Goal: Task Accomplishment & Management: Use online tool/utility

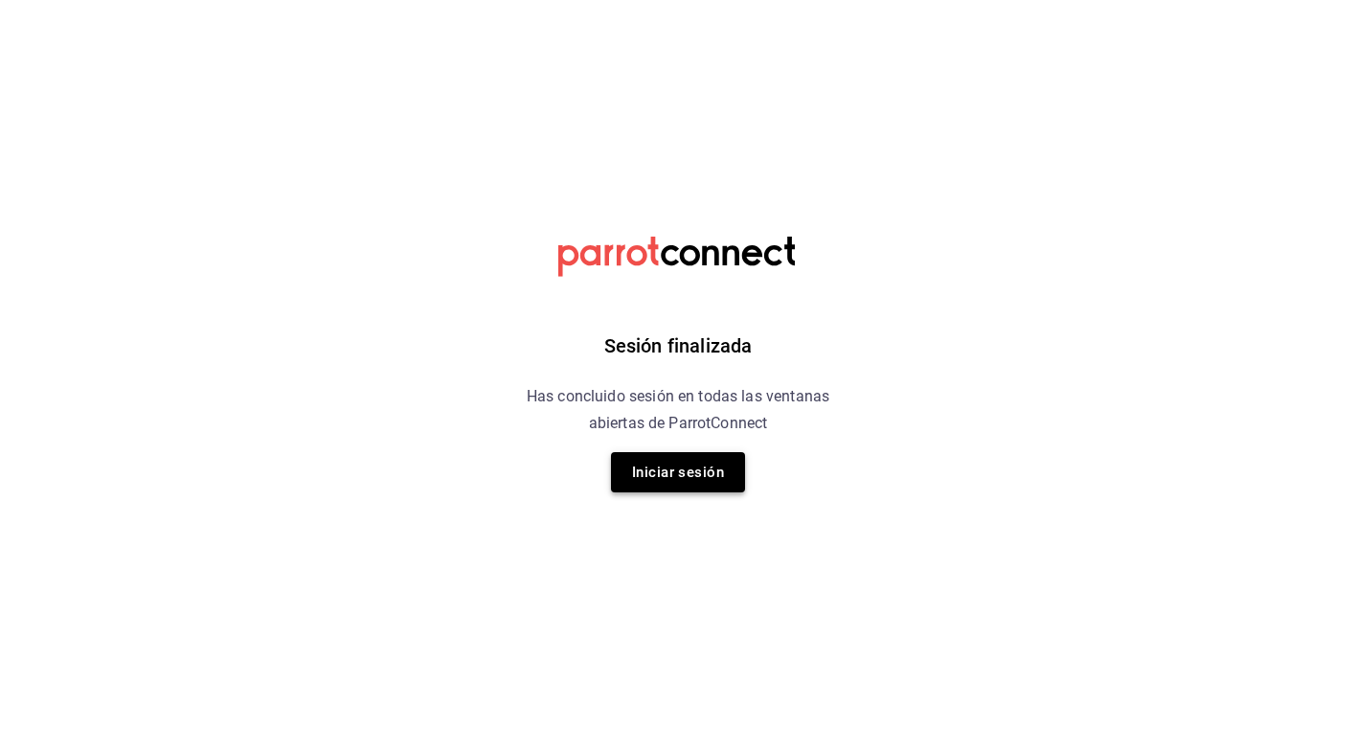
click at [707, 455] on button "Iniciar sesión" at bounding box center [678, 472] width 134 height 40
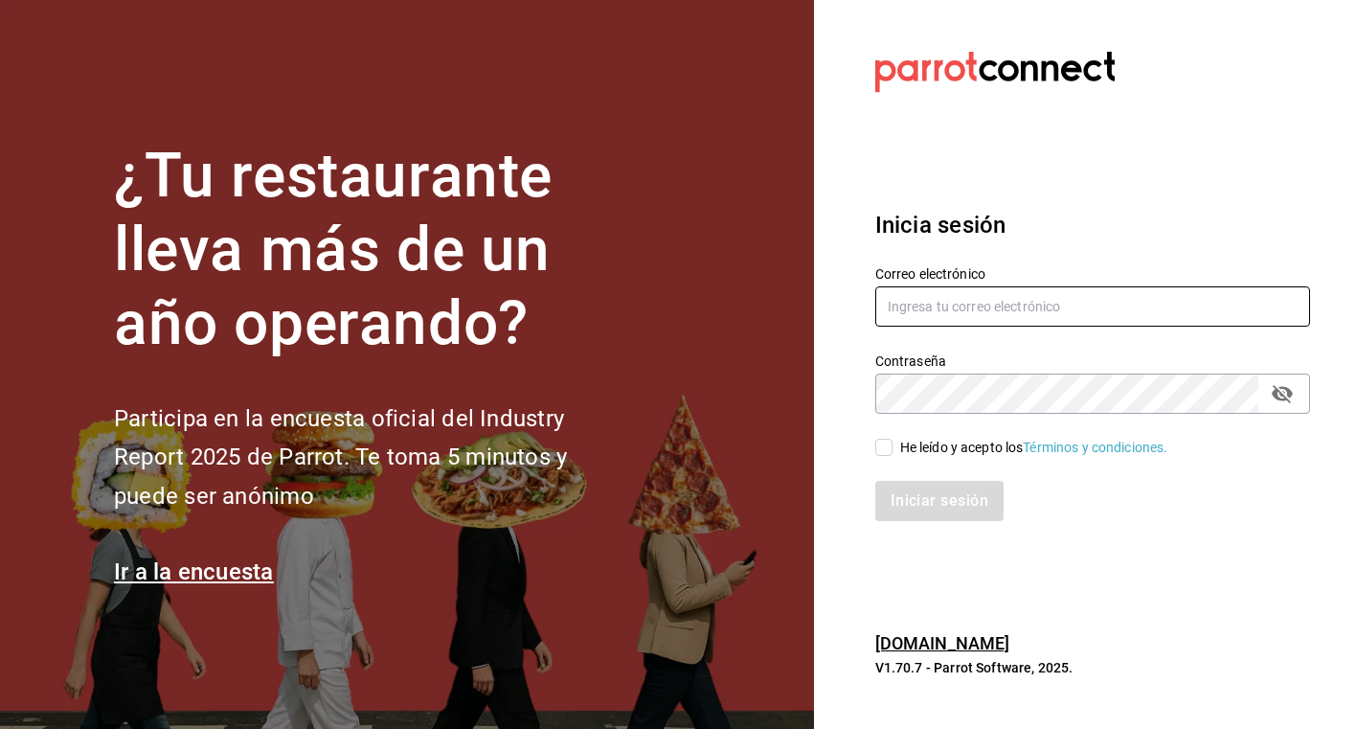
click at [933, 319] on input "text" at bounding box center [1092, 306] width 435 height 40
type input "acastillo@donmacizo.com"
click at [881, 456] on input "He leído y acepto los Términos y condiciones." at bounding box center [883, 446] width 17 height 17
checkbox input "true"
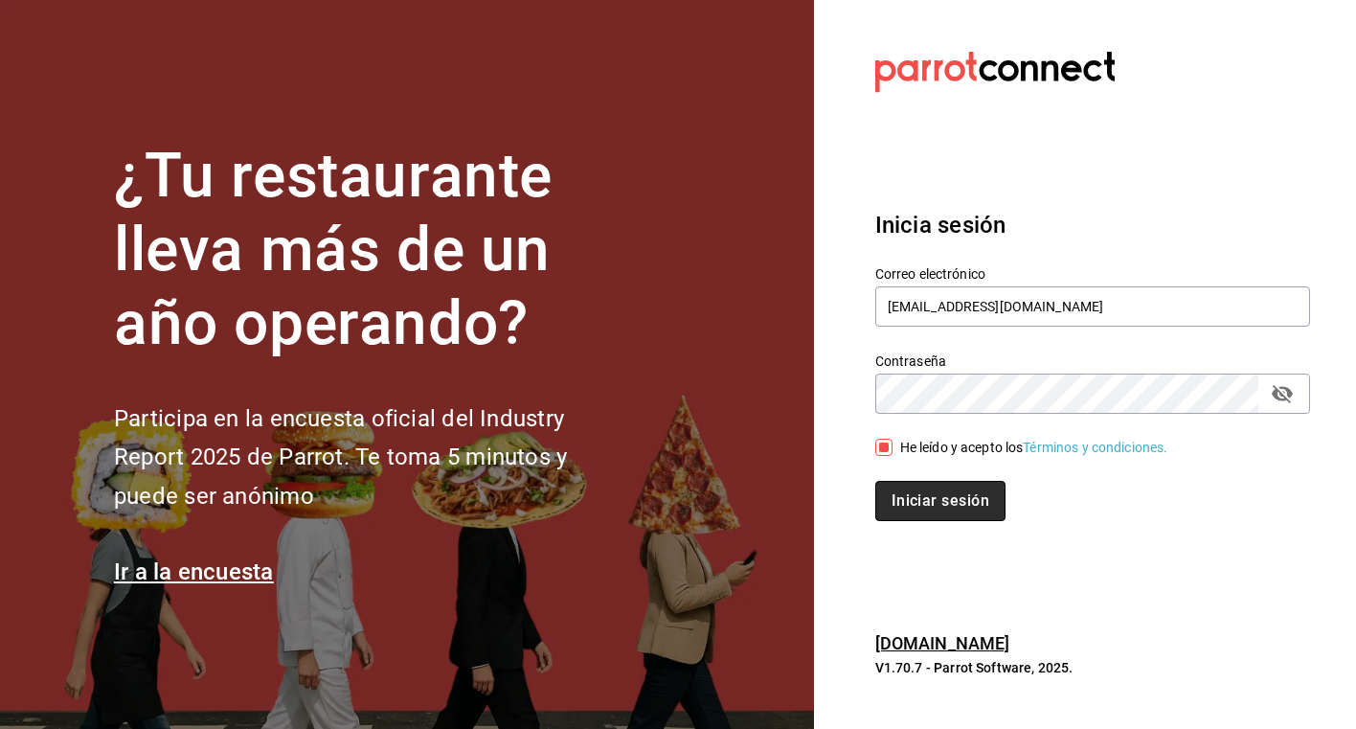
click at [913, 492] on button "Iniciar sesión" at bounding box center [940, 501] width 130 height 40
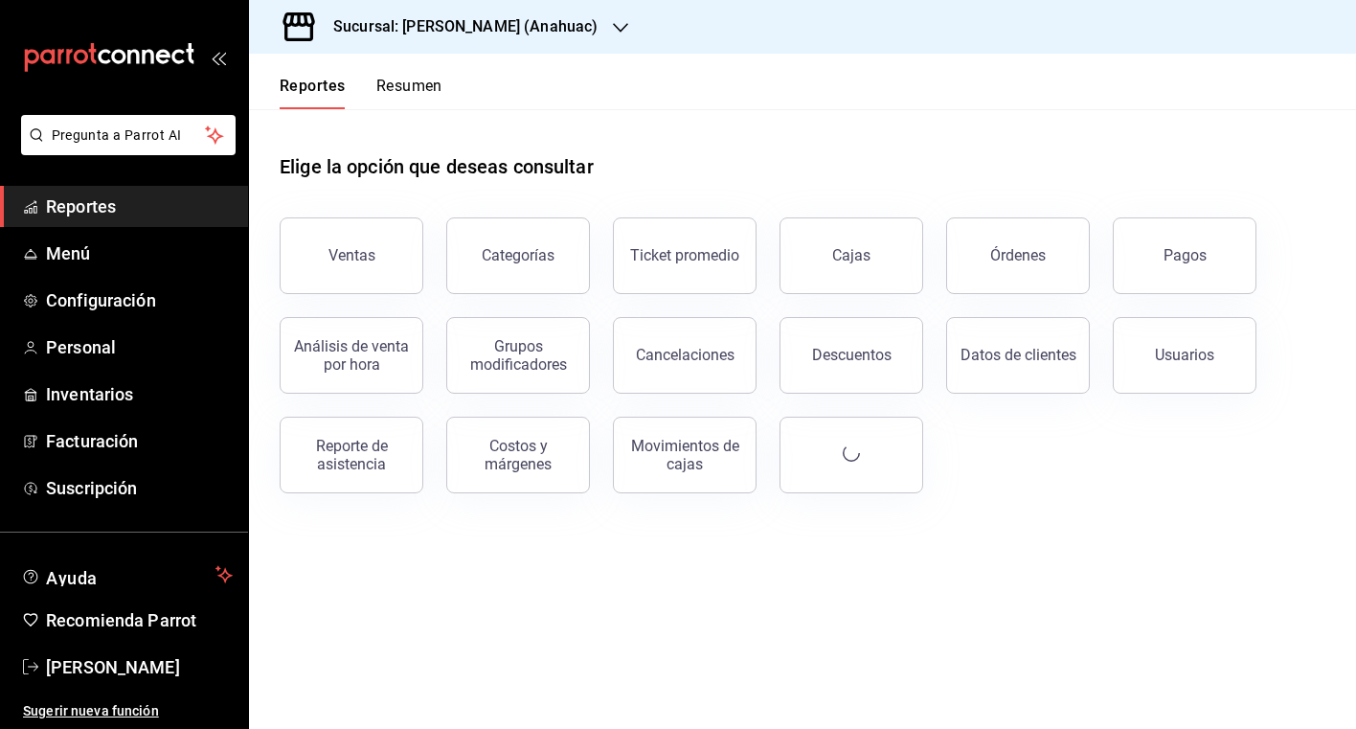
click at [133, 204] on span "Reportes" at bounding box center [139, 206] width 187 height 26
click at [548, 18] on h3 "Sucursal: [PERSON_NAME] (Anahuac)" at bounding box center [458, 26] width 280 height 23
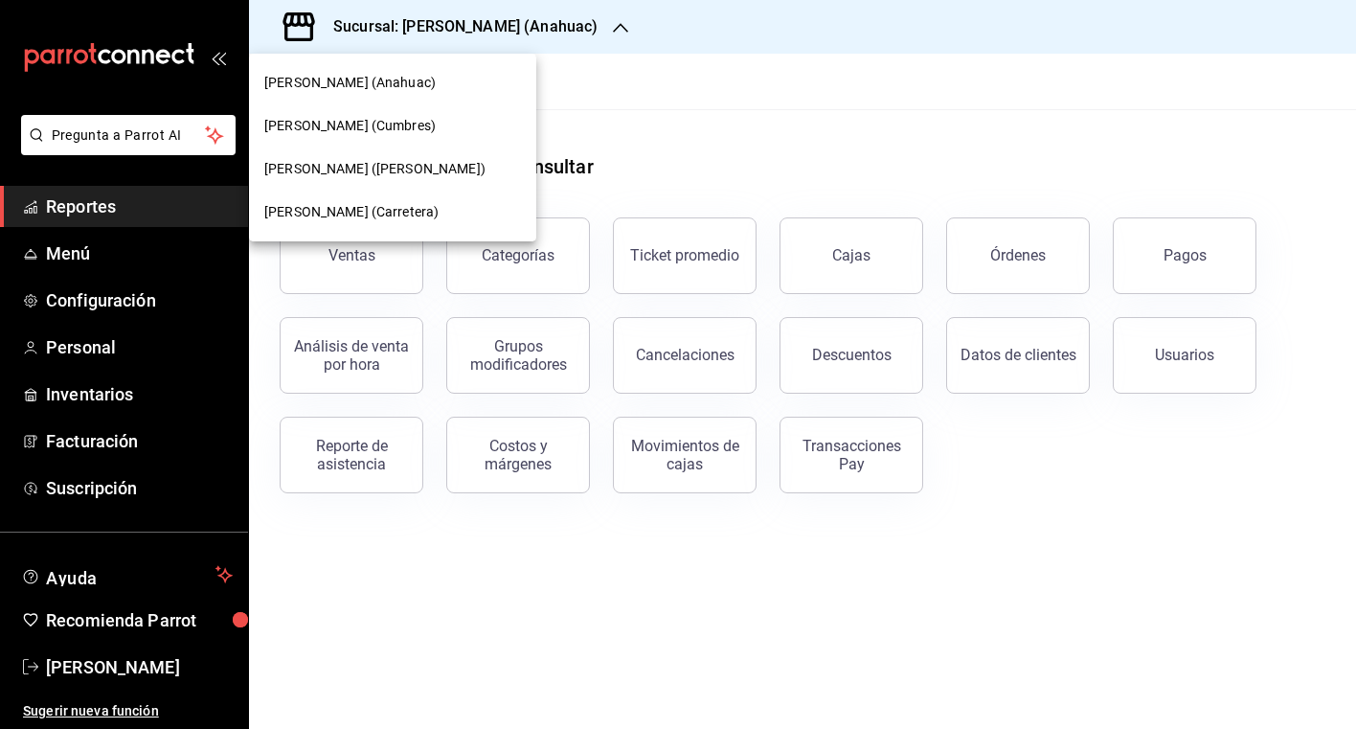
click at [548, 18] on div at bounding box center [678, 364] width 1356 height 729
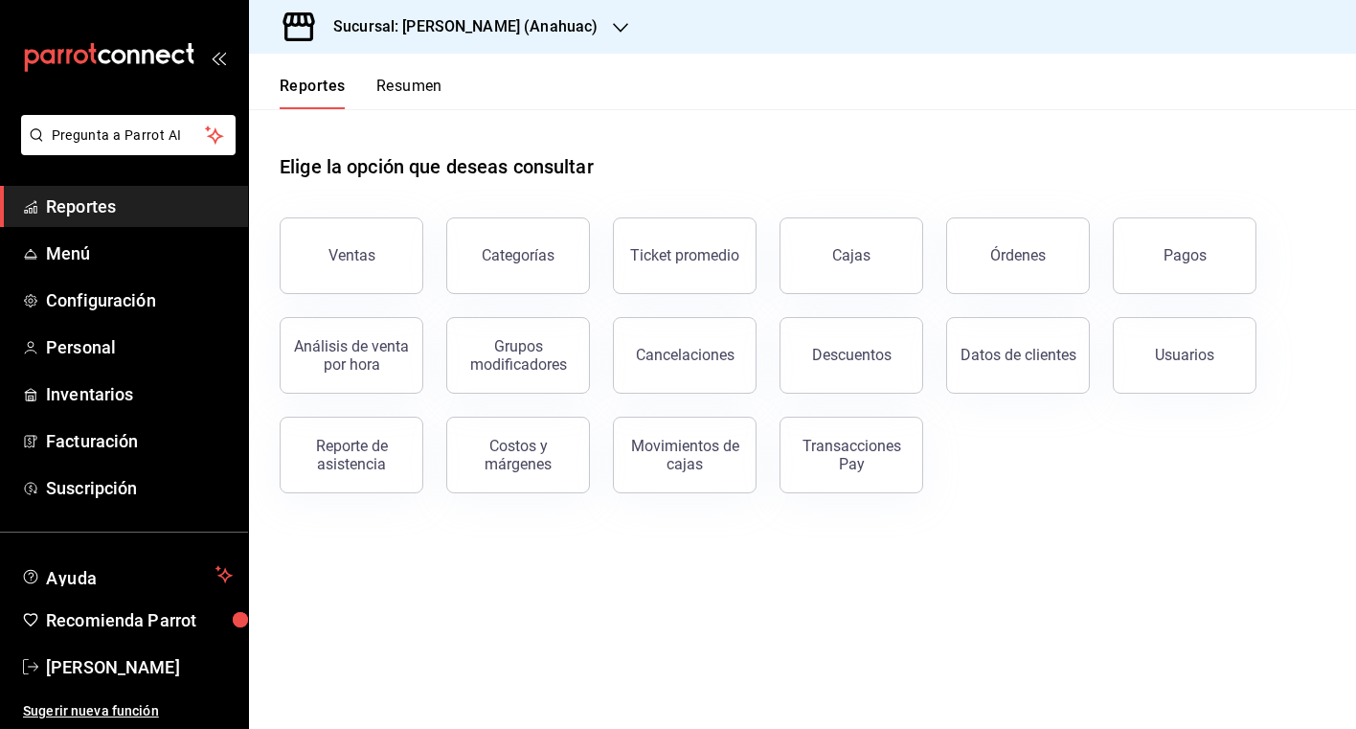
click at [548, 18] on h3 "Sucursal: [PERSON_NAME] (Anahuac)" at bounding box center [458, 26] width 280 height 23
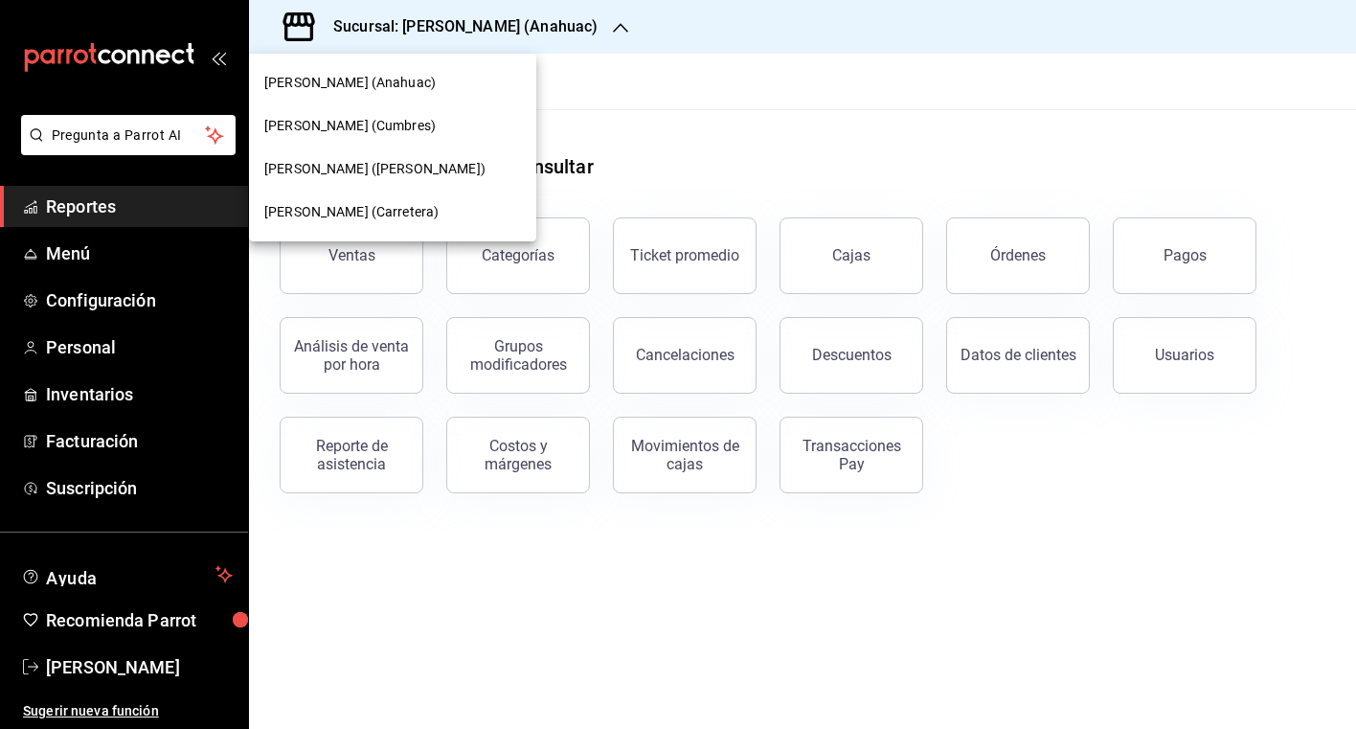
click at [468, 178] on div "[PERSON_NAME] ([PERSON_NAME])" at bounding box center [392, 169] width 257 height 20
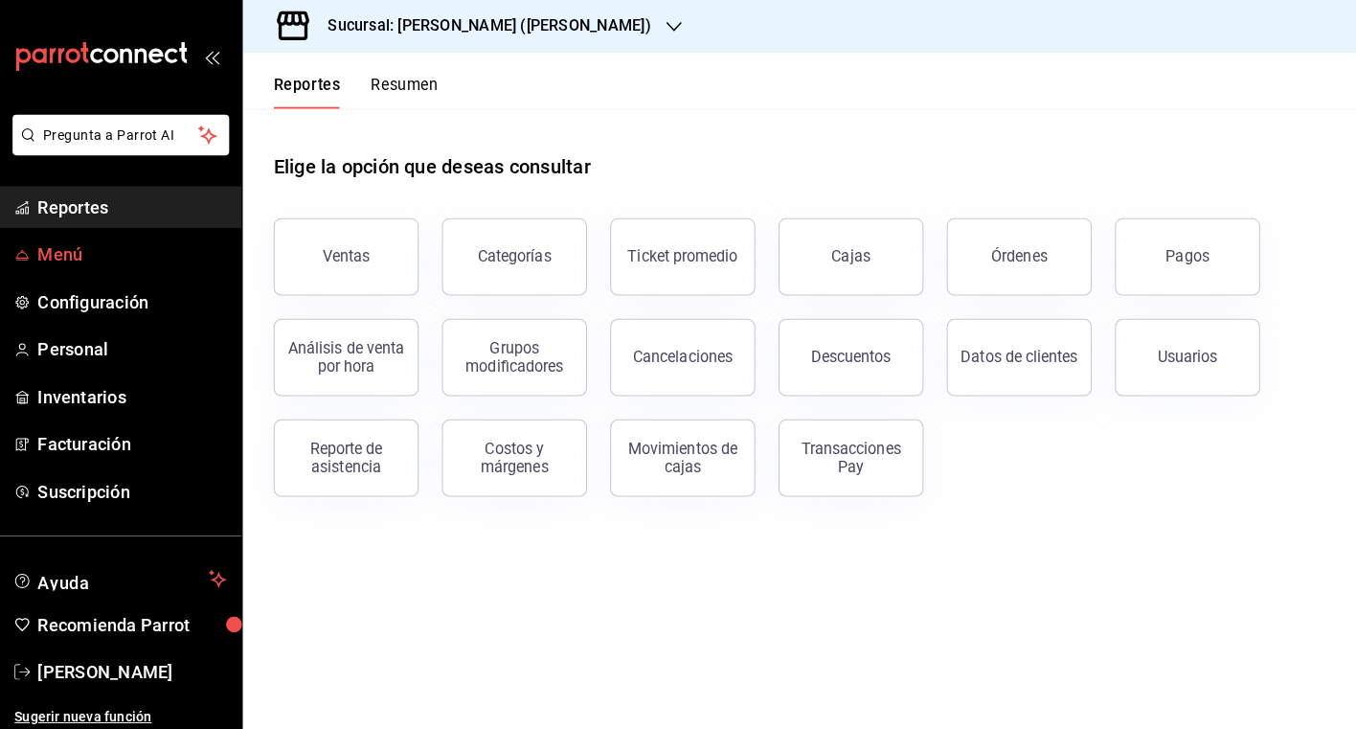
click at [109, 261] on span "Menú" at bounding box center [139, 253] width 187 height 26
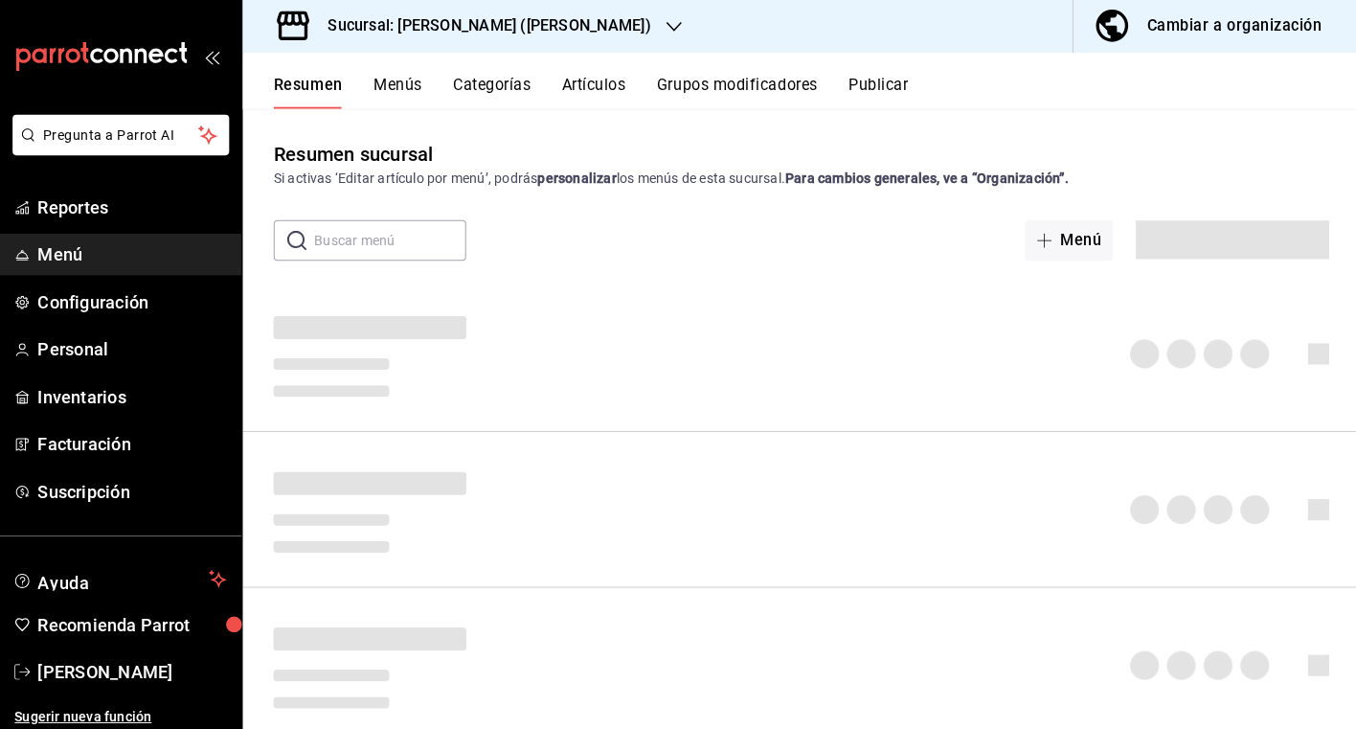
click at [1267, 35] on div "Cambiar a organización" at bounding box center [1230, 26] width 173 height 27
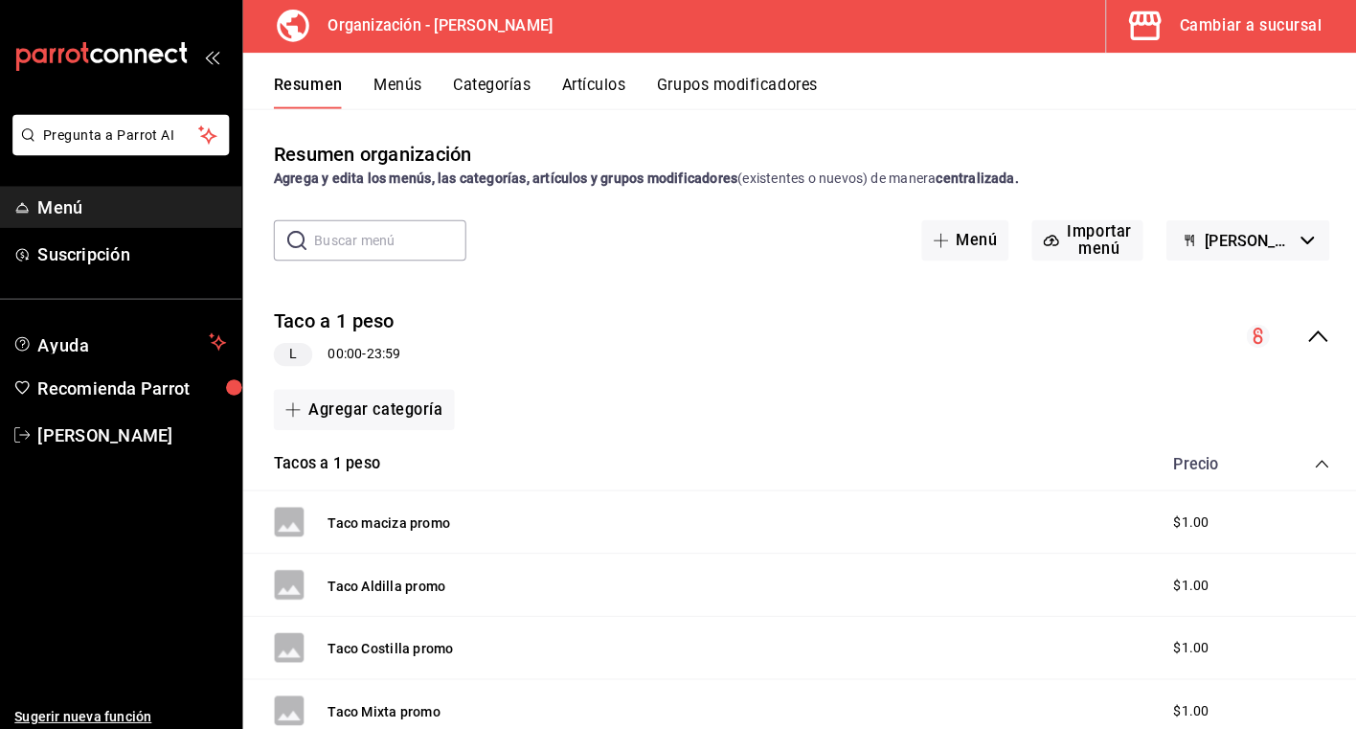
click at [1318, 343] on icon "collapse-menu-row" at bounding box center [1313, 334] width 23 height 23
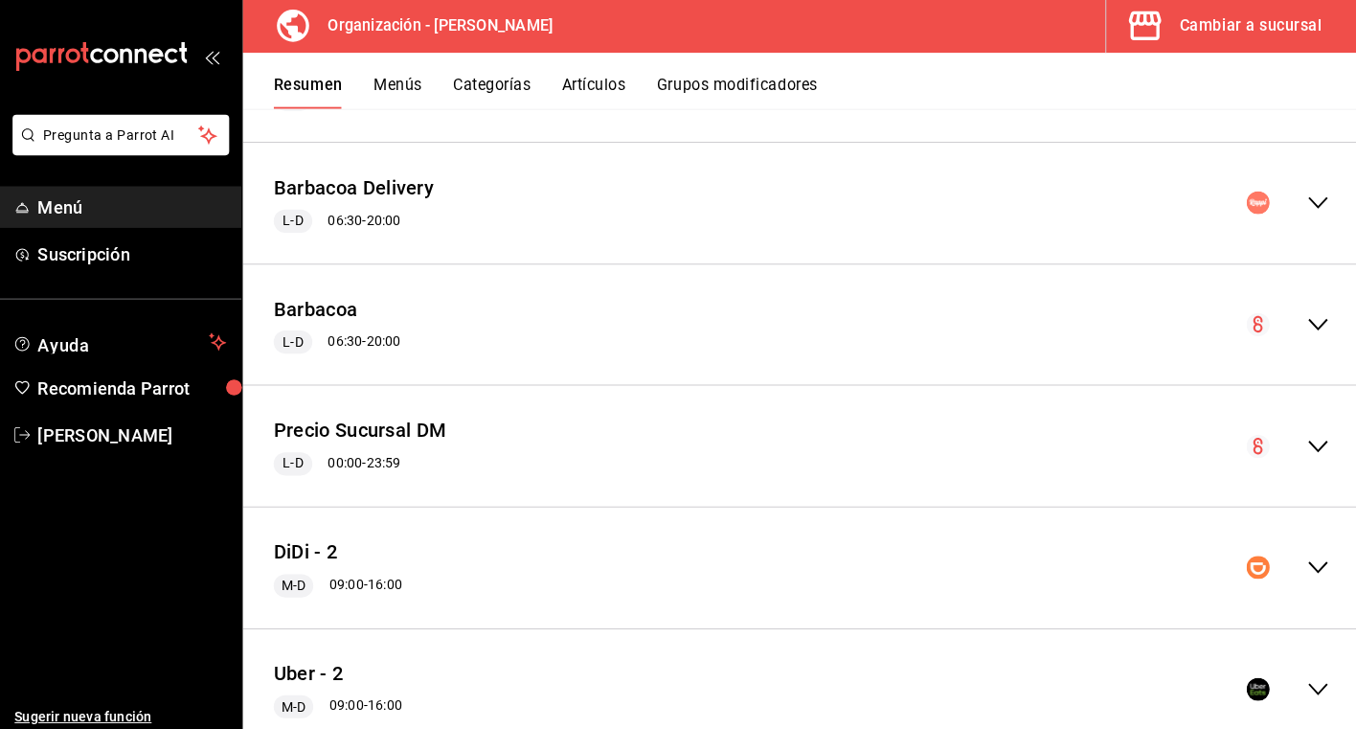
scroll to position [389, 0]
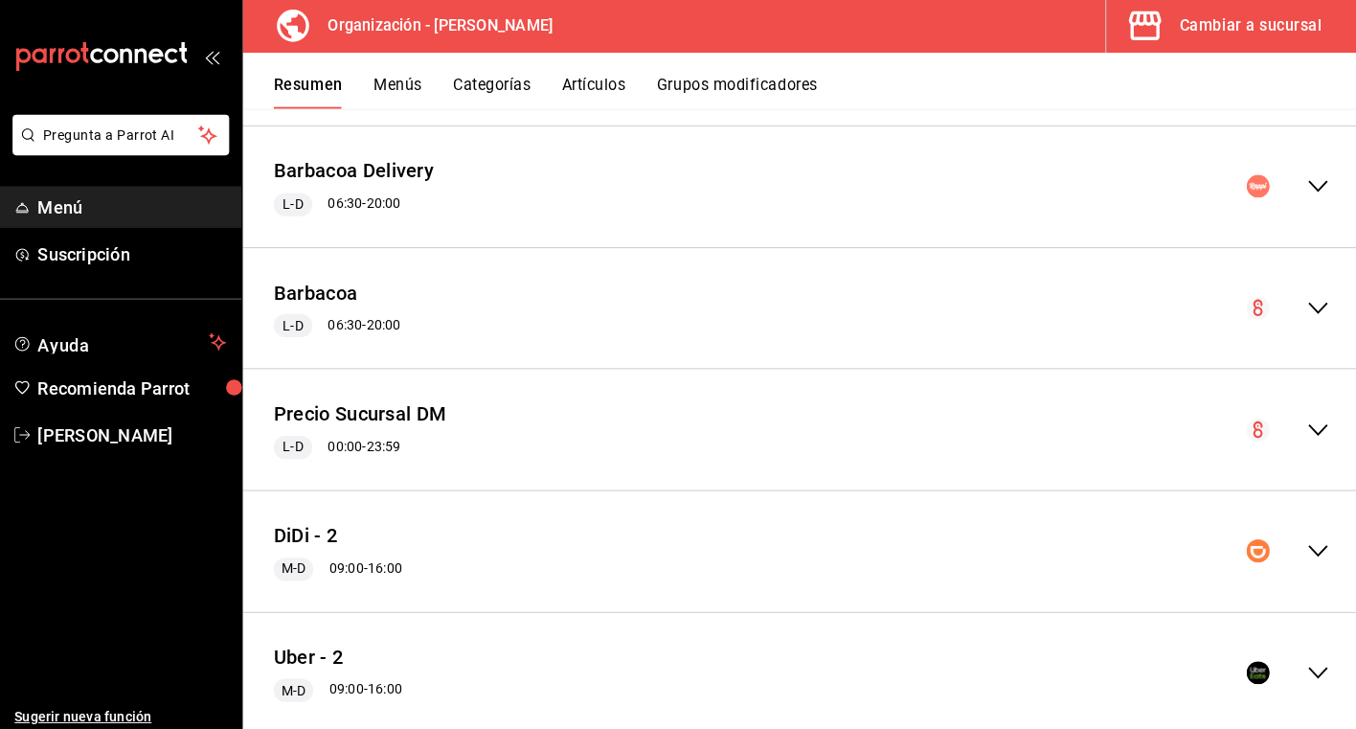
click at [1314, 426] on icon "collapse-menu-row" at bounding box center [1313, 426] width 23 height 23
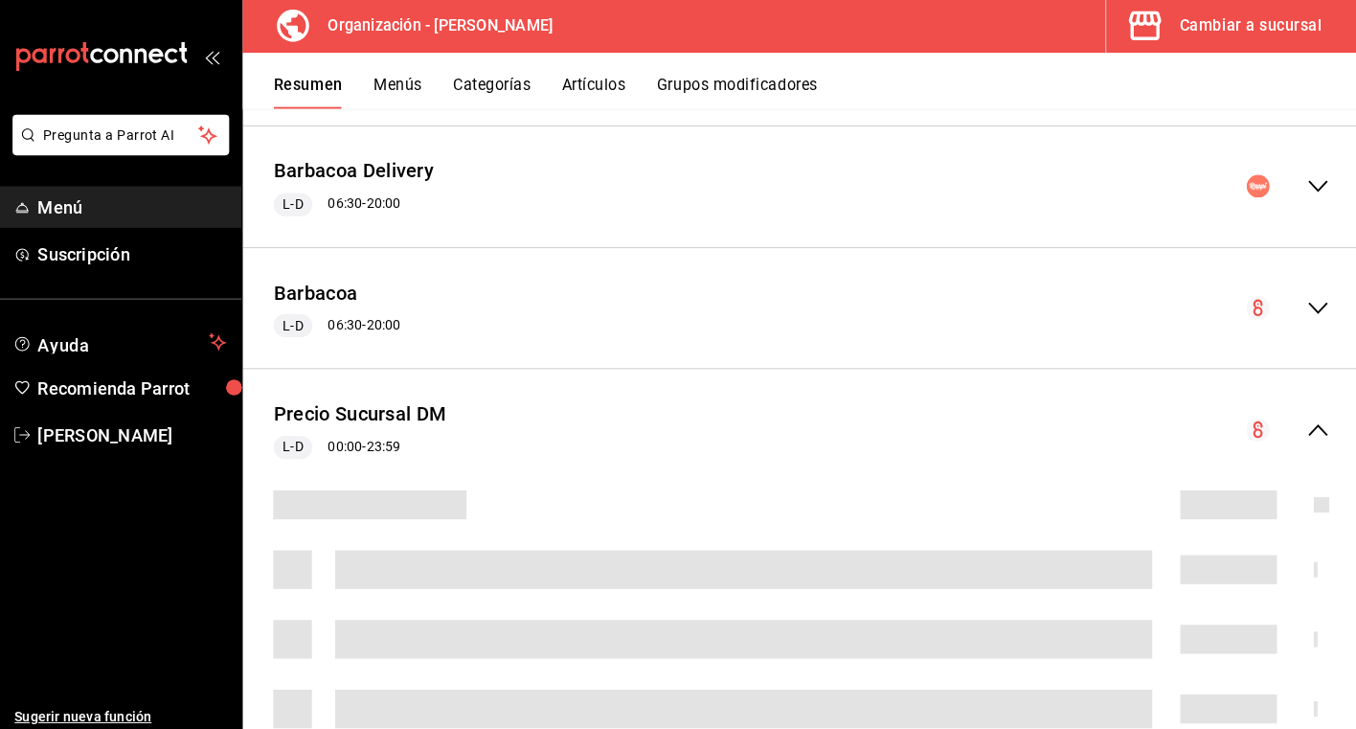
scroll to position [443, 0]
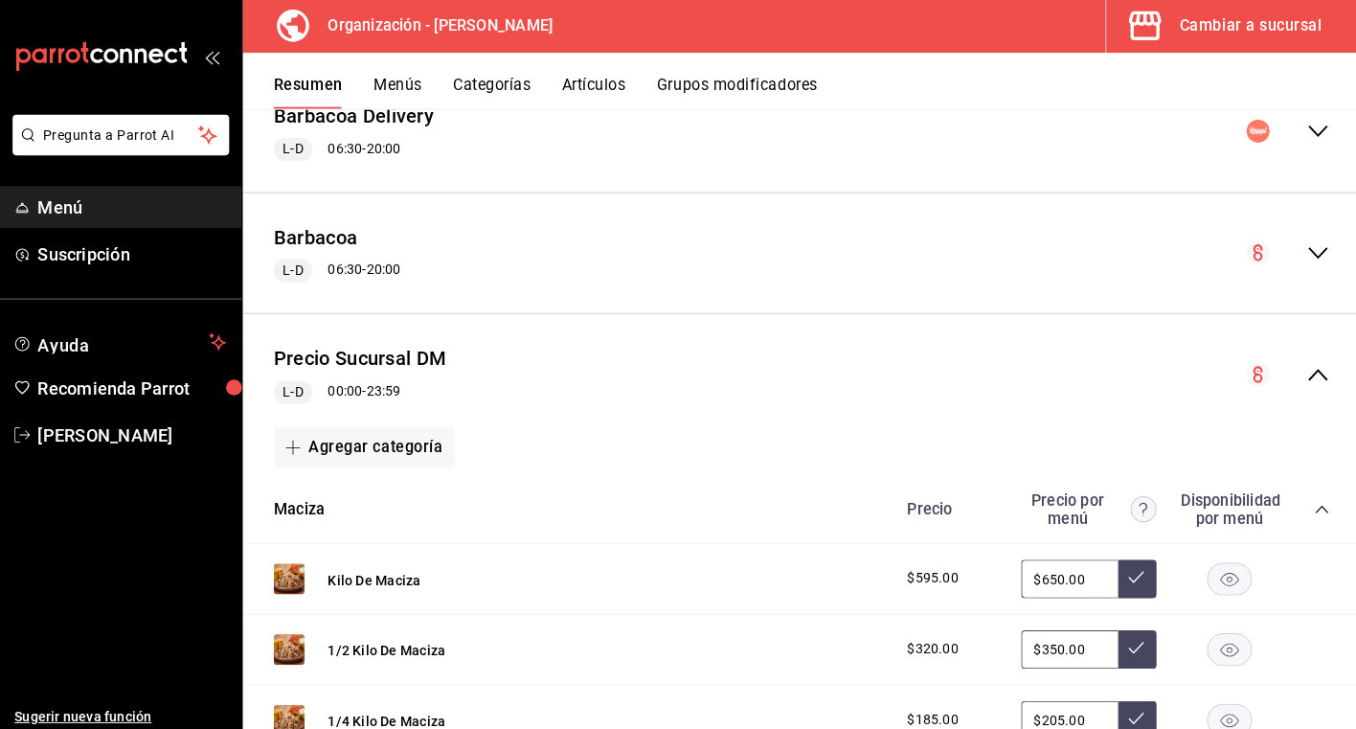
click at [1317, 511] on icon "collapse-category-row" at bounding box center [1317, 505] width 15 height 15
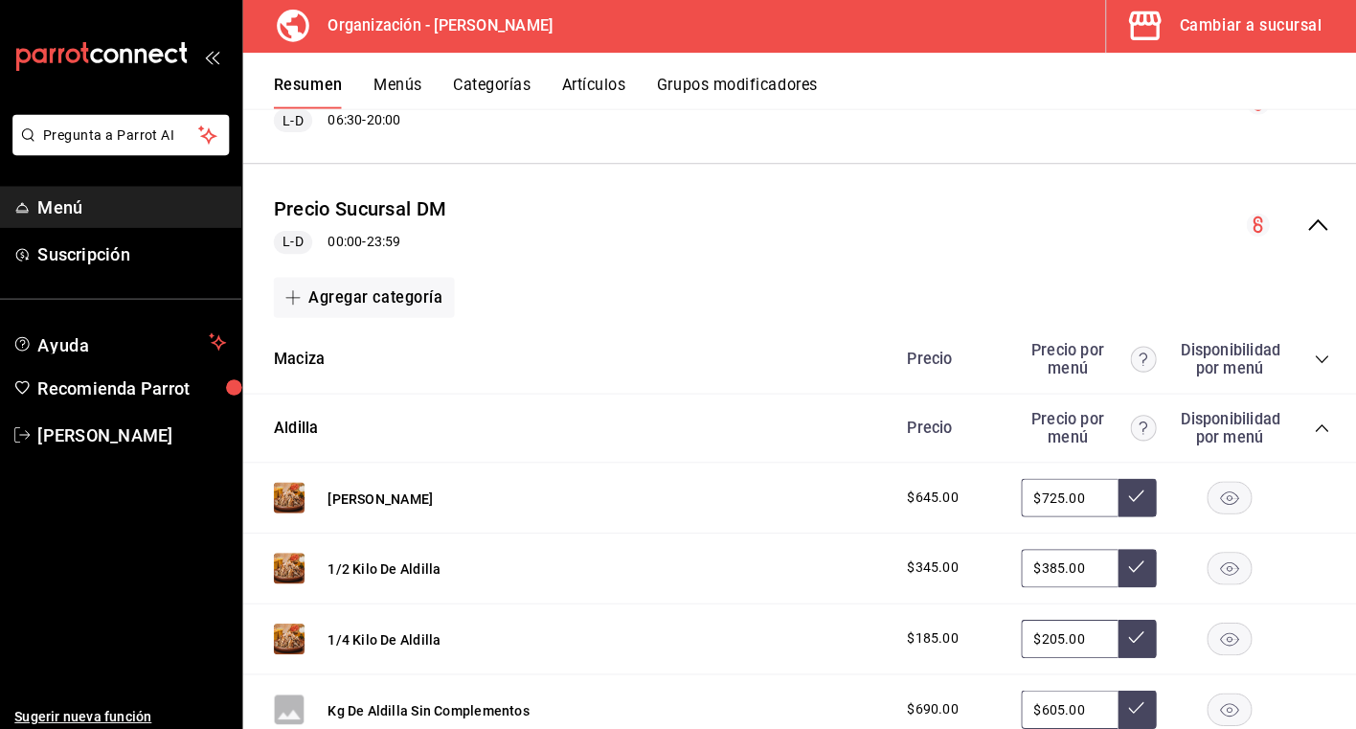
scroll to position [594, 0]
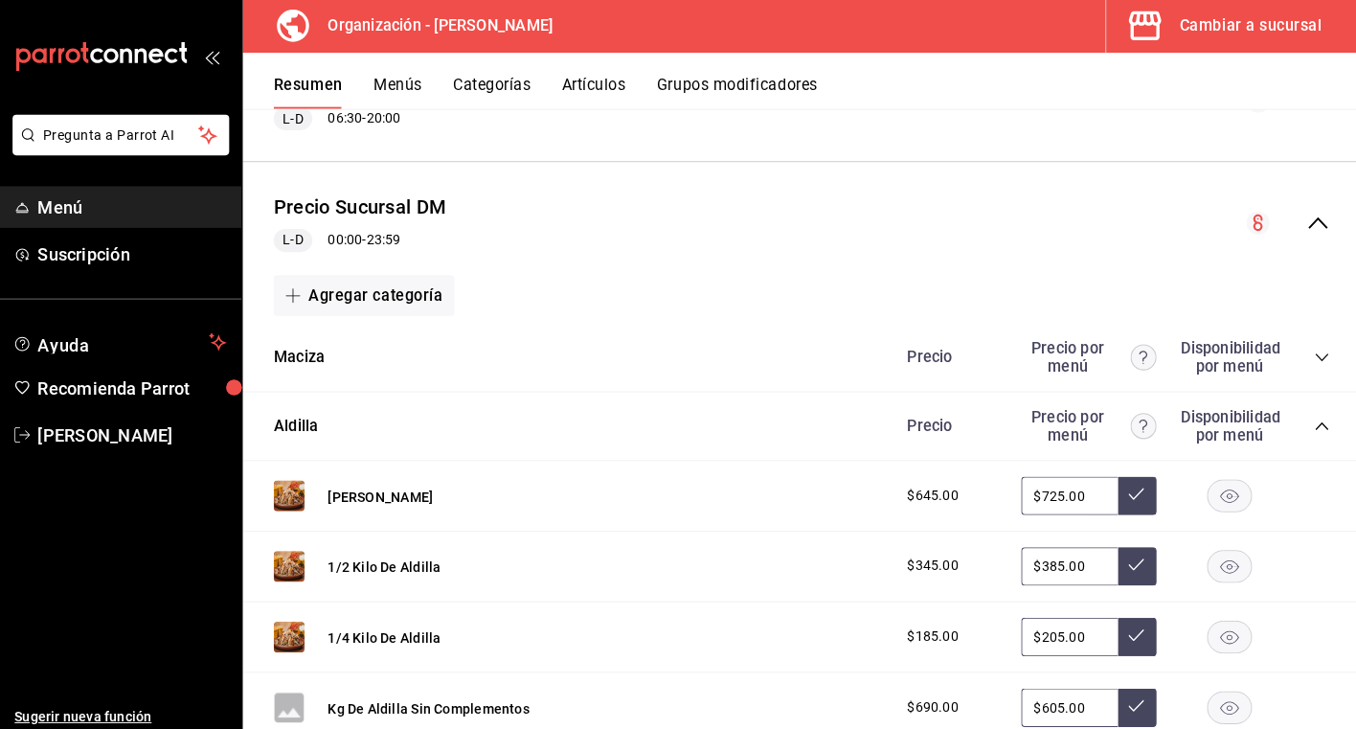
click at [1327, 425] on div "Aldilla Precio Precio por menú Disponibilidad por menú" at bounding box center [802, 424] width 1107 height 68
click at [1314, 425] on icon "collapse-category-row" at bounding box center [1317, 422] width 15 height 15
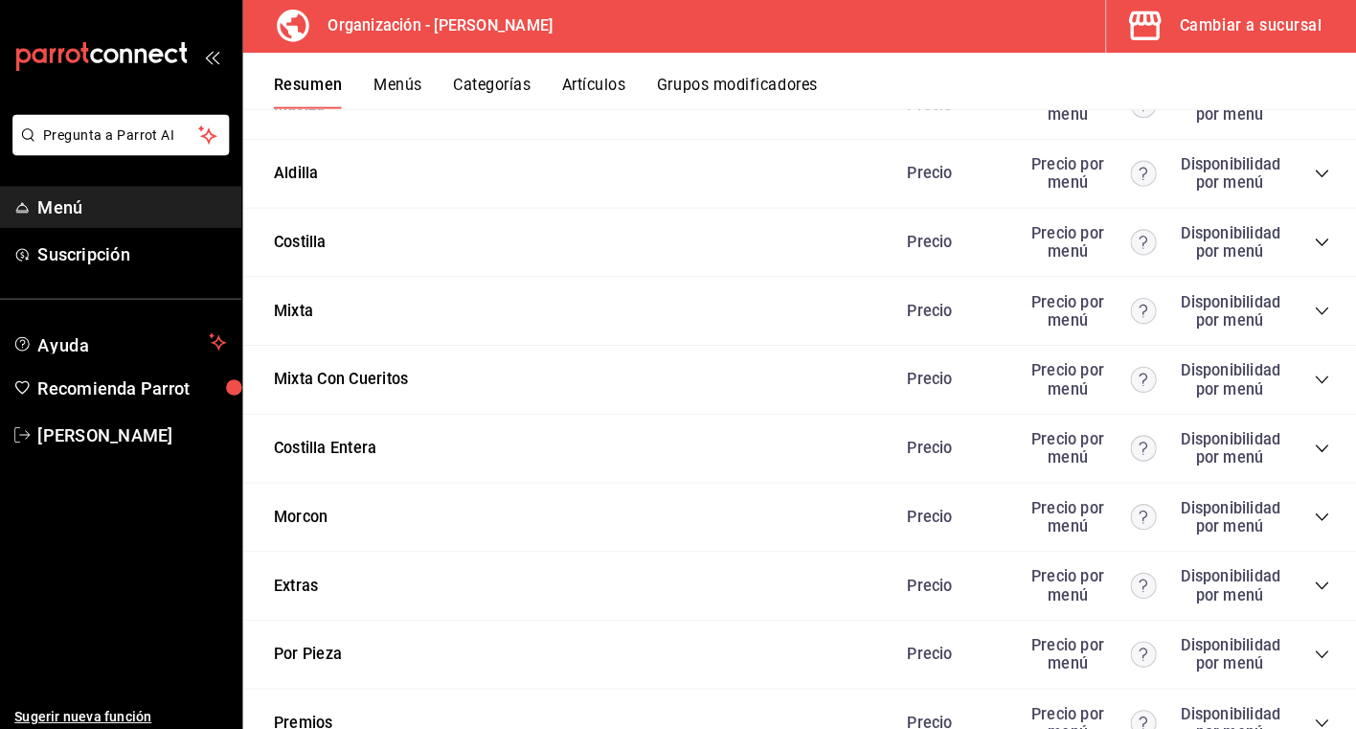
scroll to position [845, 0]
click at [1320, 579] on icon "collapse-category-row" at bounding box center [1317, 579] width 12 height 8
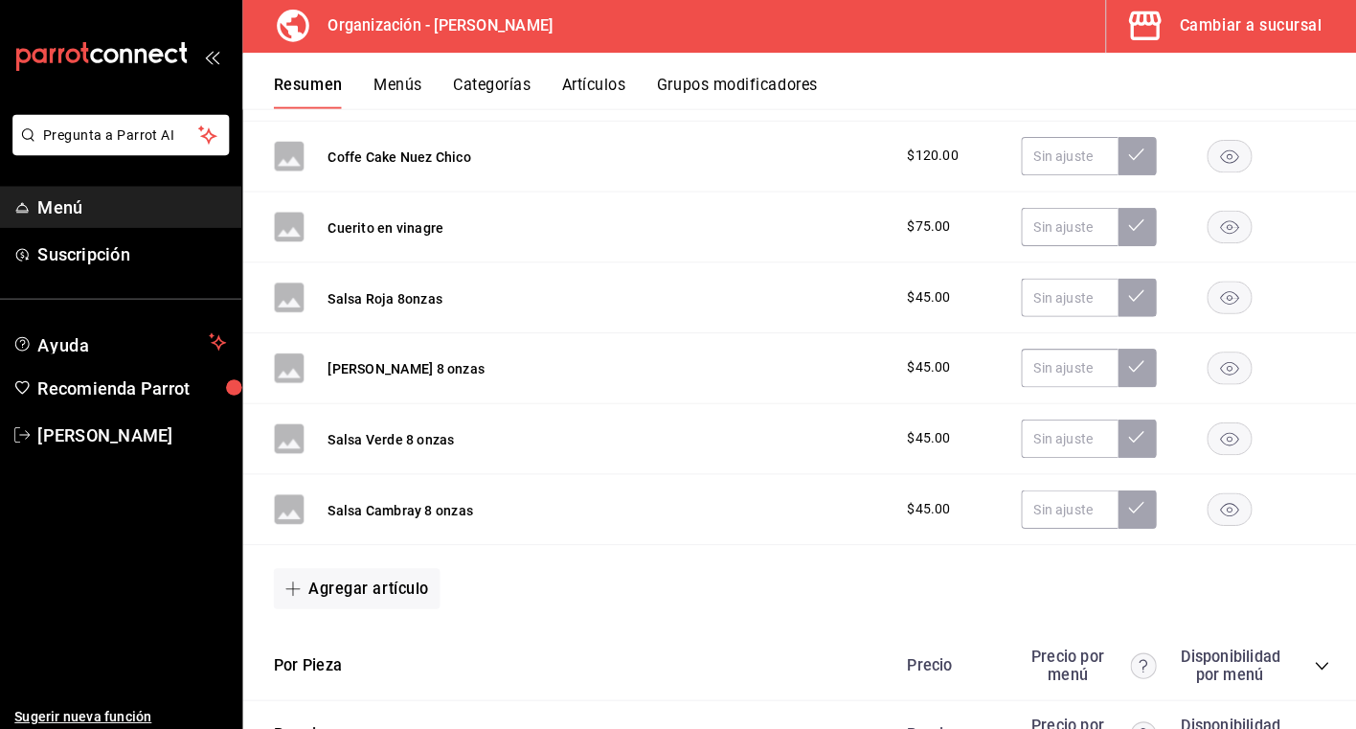
scroll to position [3224, 0]
click at [434, 593] on button "Agregar artículo" at bounding box center [362, 584] width 165 height 40
click at [392, 688] on li "Artículo nuevo" at bounding box center [355, 682] width 150 height 47
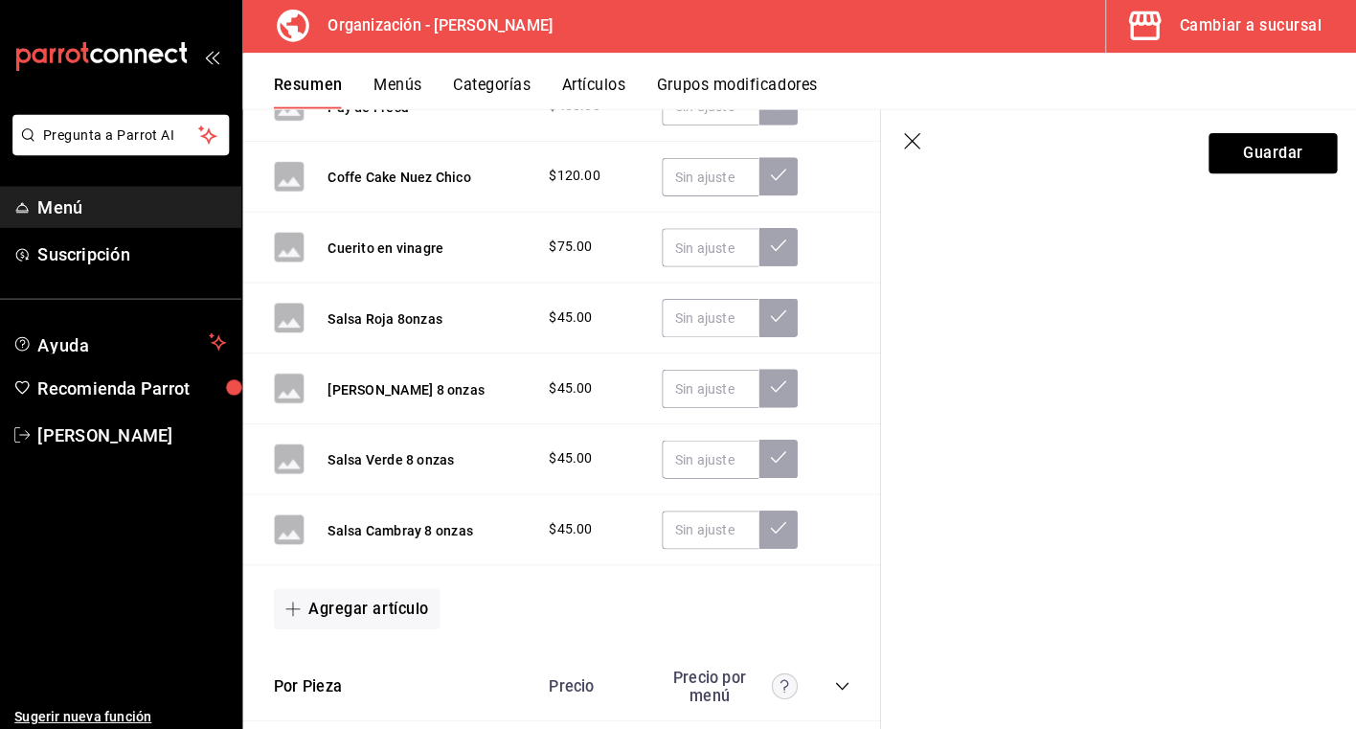
scroll to position [3245, 0]
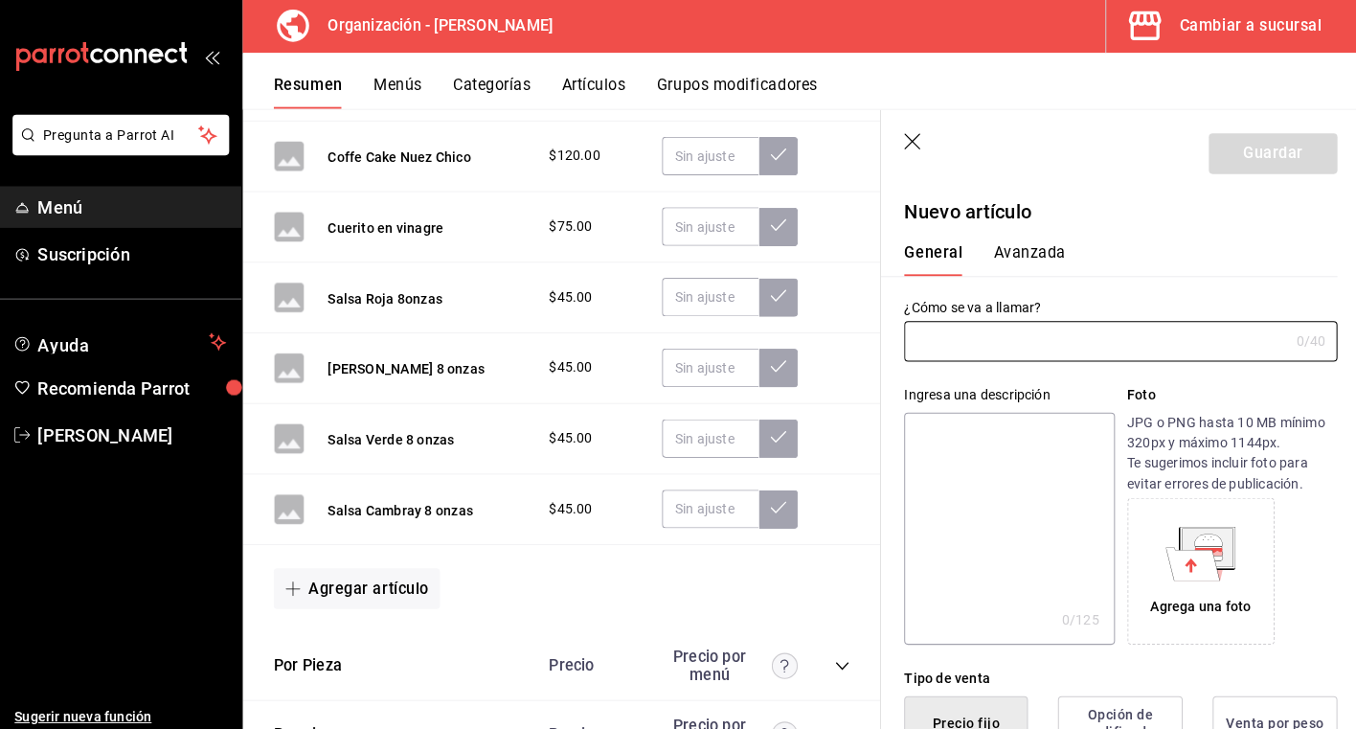
type input "AR-1758994047127"
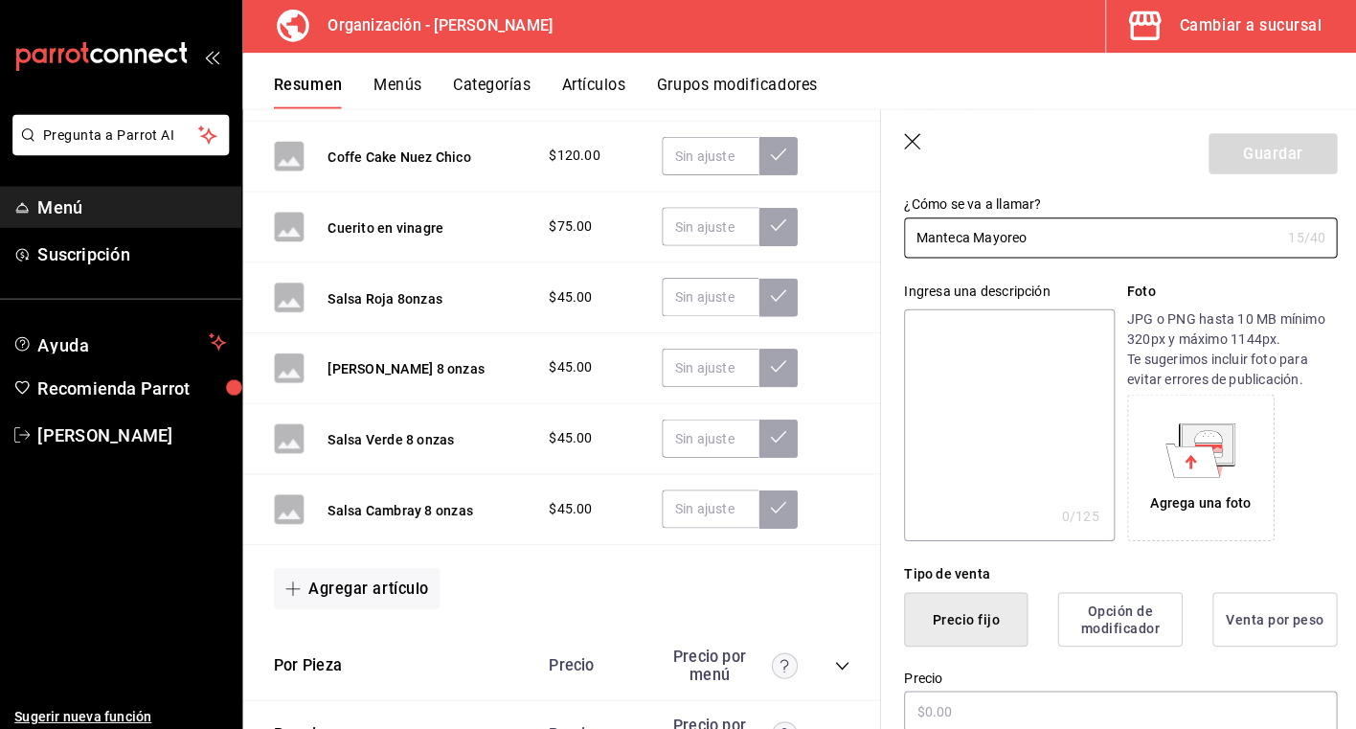
scroll to position [233, 0]
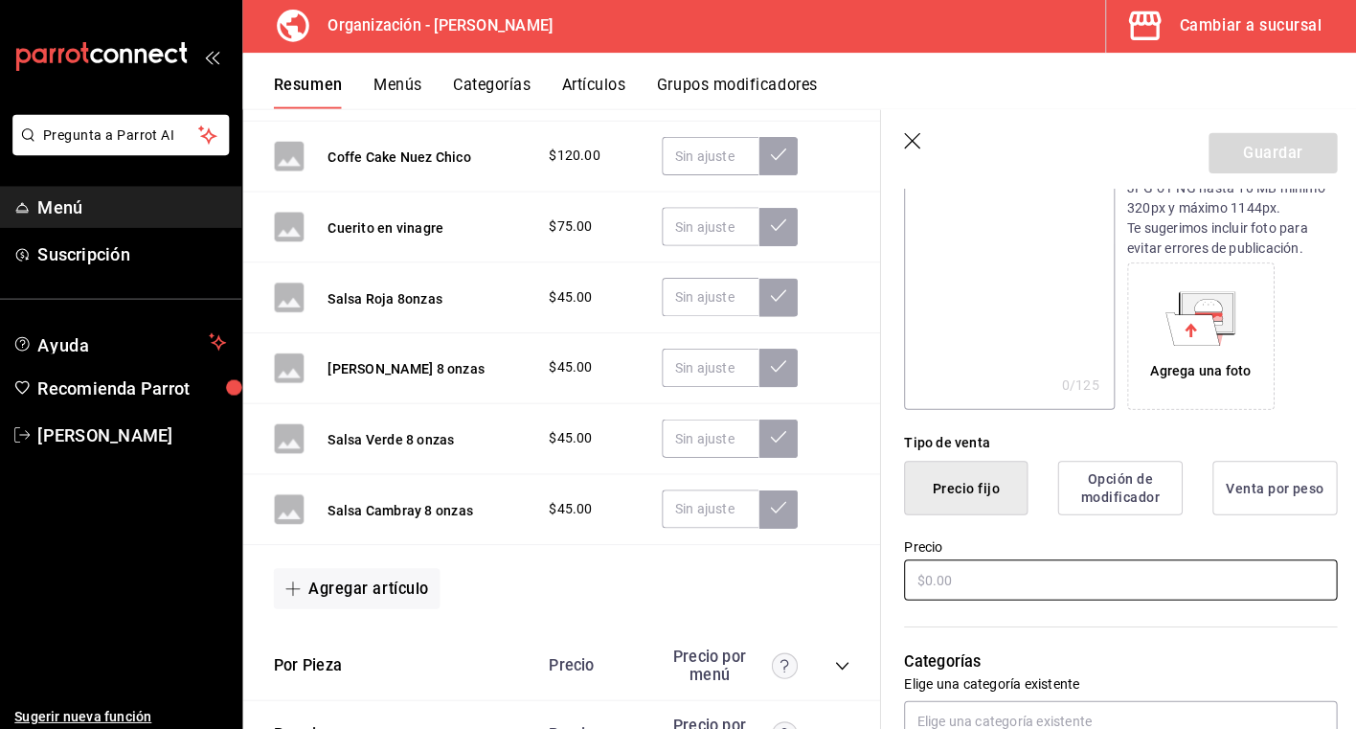
type input "Manteca Mayoreo"
click at [987, 567] on input "text" at bounding box center [1118, 575] width 429 height 40
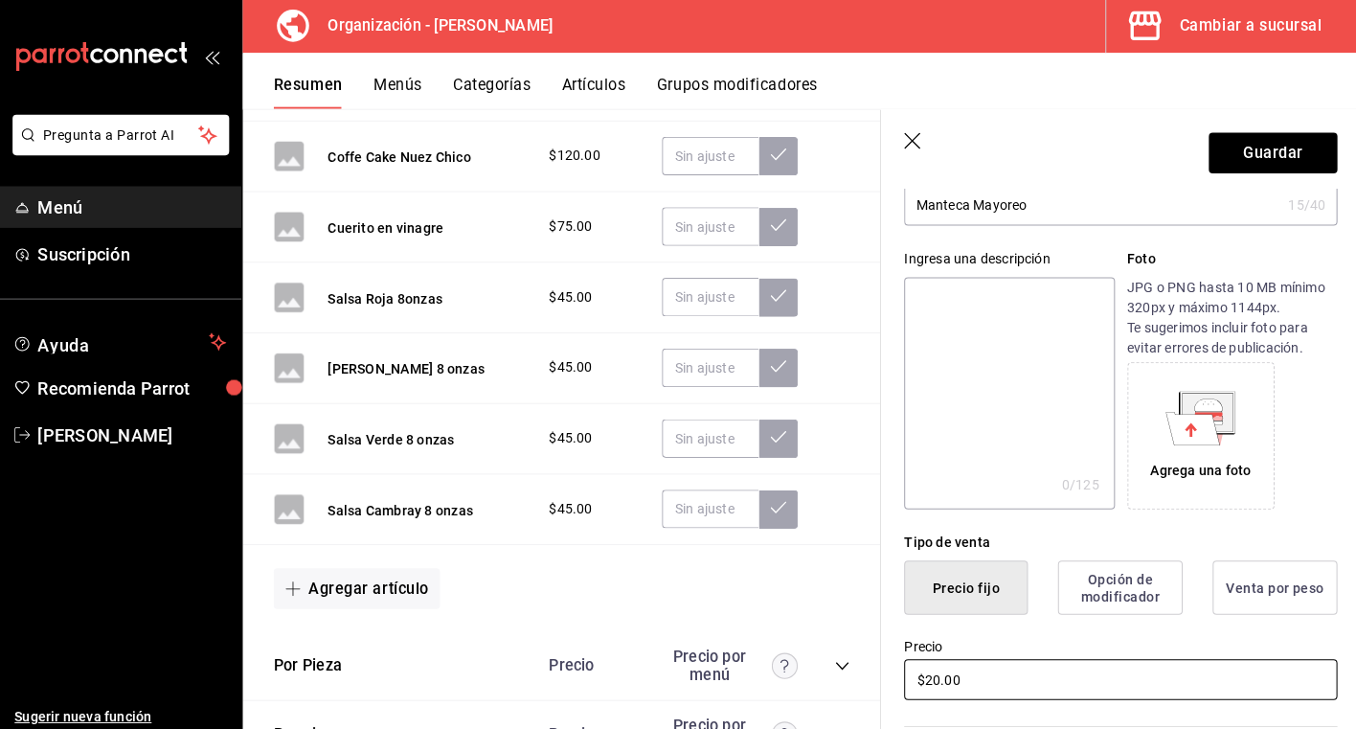
scroll to position [9, 0]
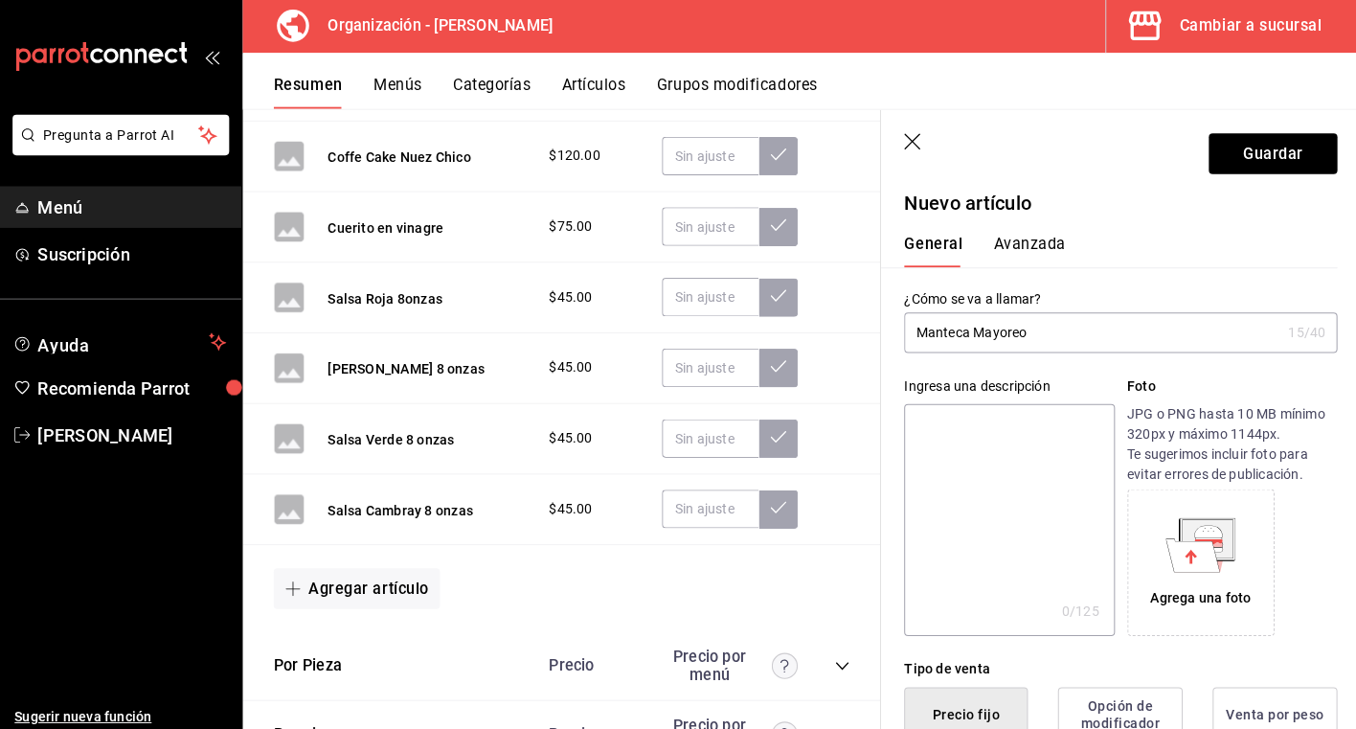
type input "$20.00"
click at [1029, 315] on input "Manteca Mayoreo" at bounding box center [1090, 330] width 372 height 38
click at [1053, 348] on input "Manteca Mayoreo" at bounding box center [1090, 330] width 372 height 38
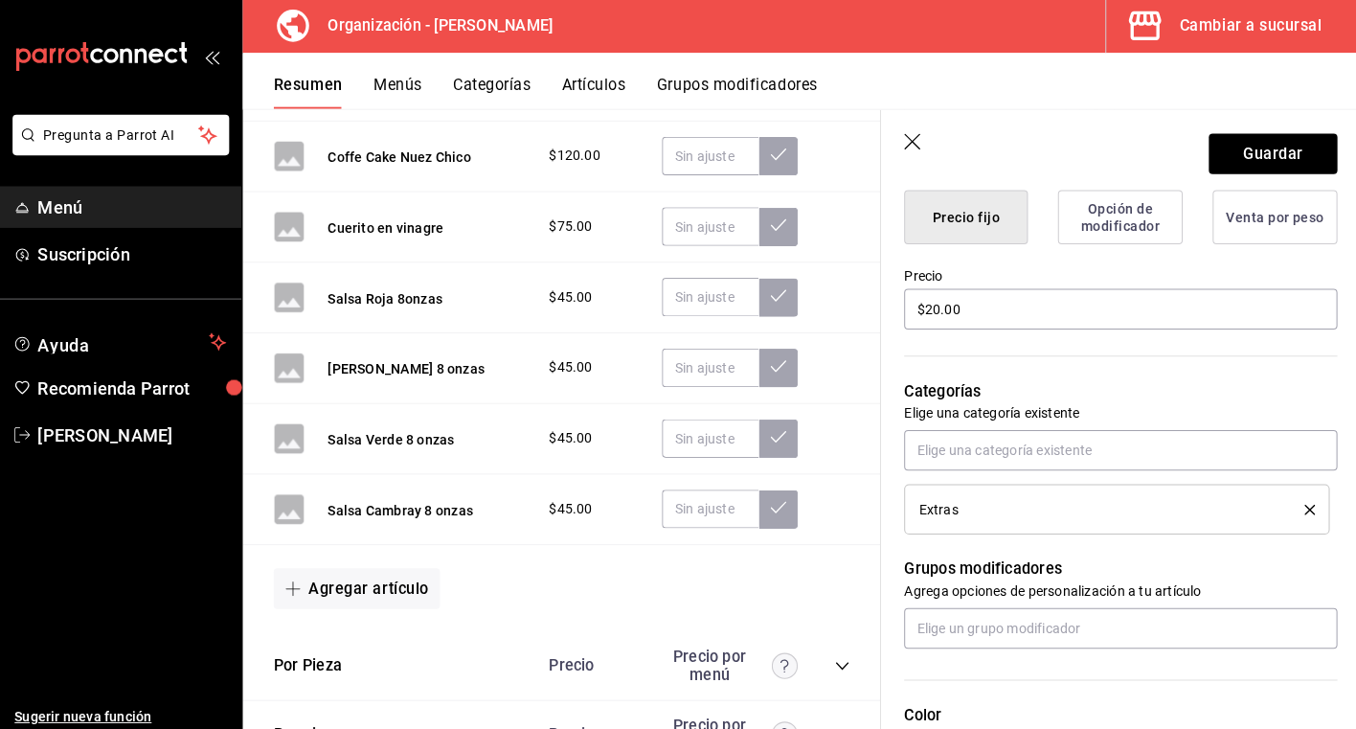
scroll to position [536, 0]
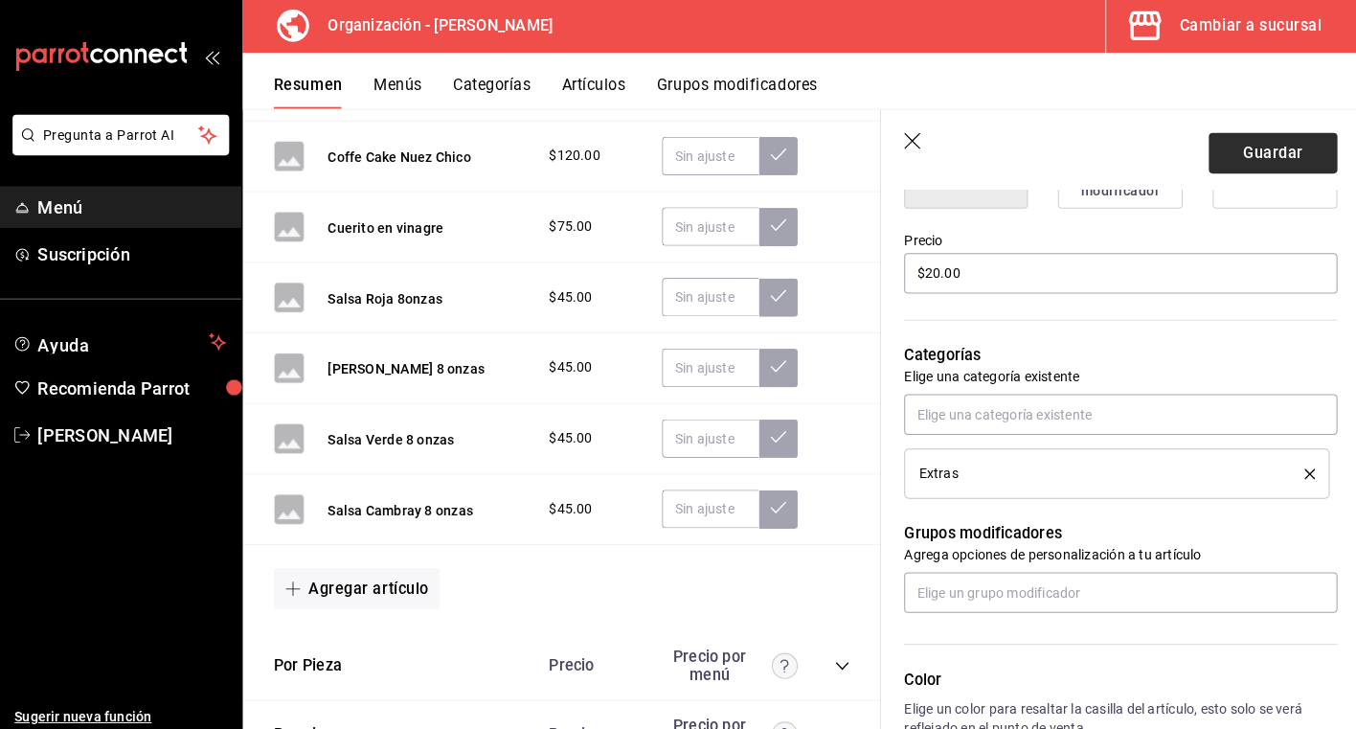
type input "Manteca Mayoreo litro"
click at [1287, 150] on button "Guardar" at bounding box center [1268, 153] width 127 height 40
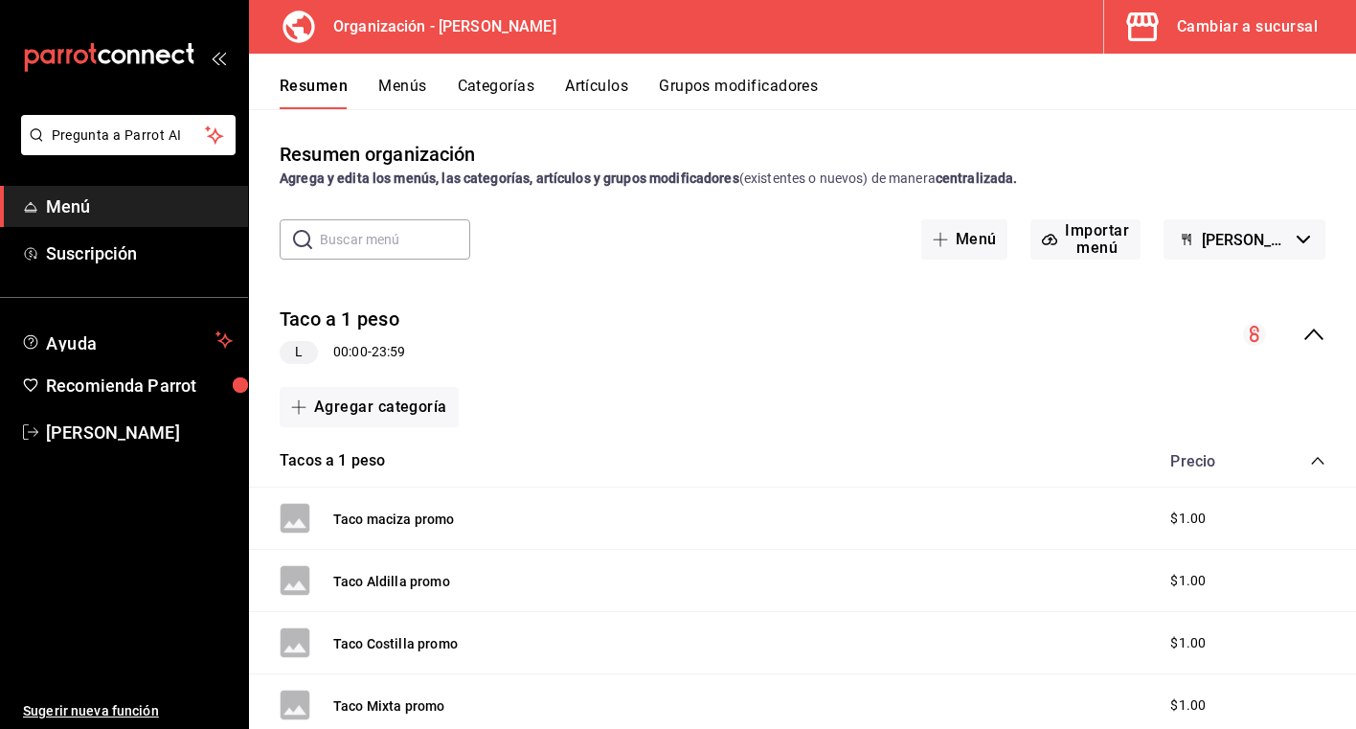
click at [421, 89] on button "Menús" at bounding box center [402, 93] width 48 height 33
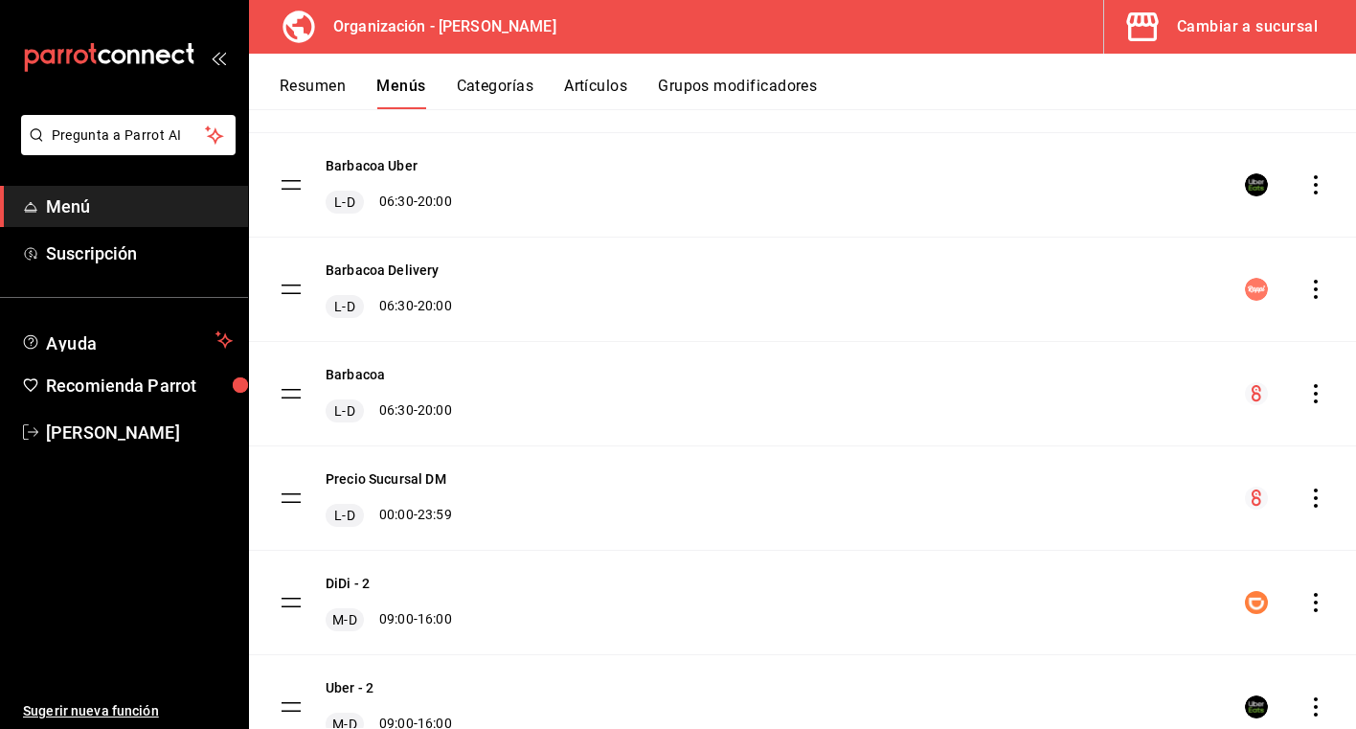
scroll to position [239, 0]
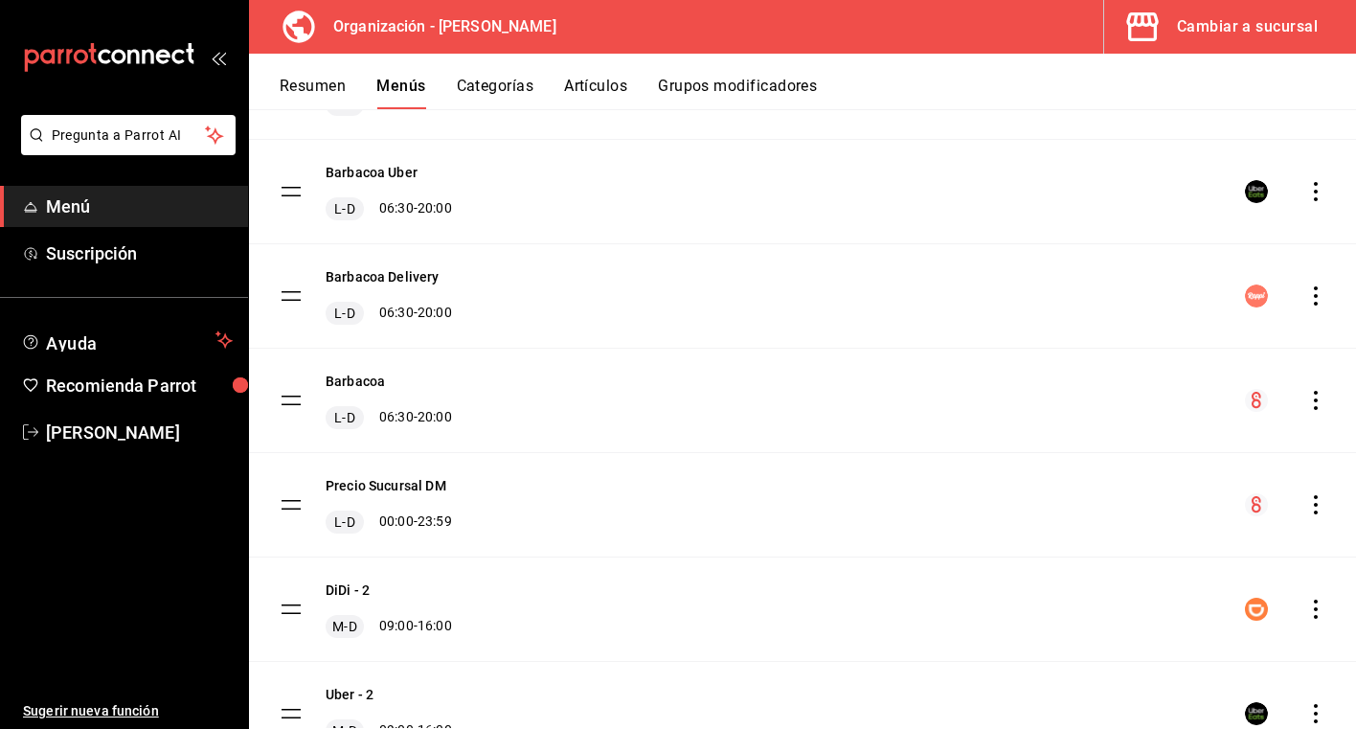
click at [1320, 504] on icon "actions" at bounding box center [1315, 504] width 19 height 19
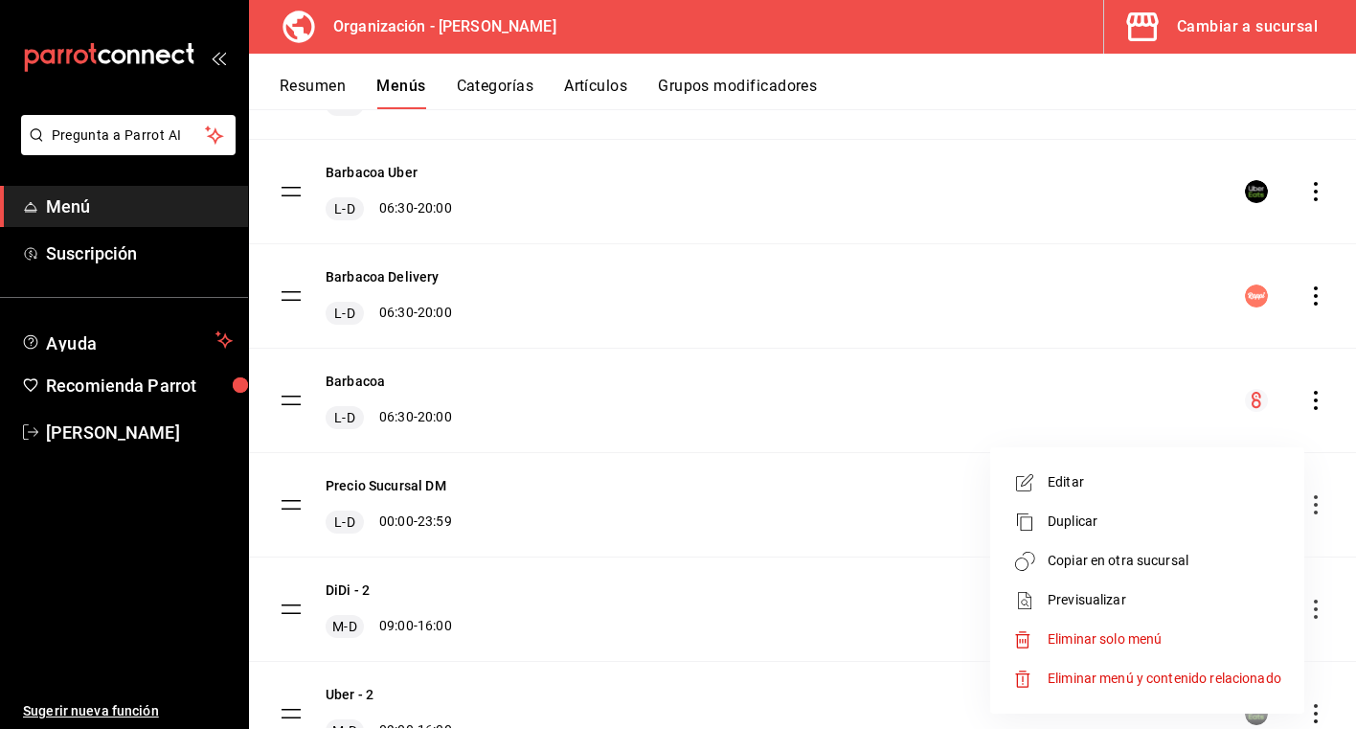
click at [1200, 566] on span "Copiar en otra sucursal" at bounding box center [1164, 560] width 234 height 20
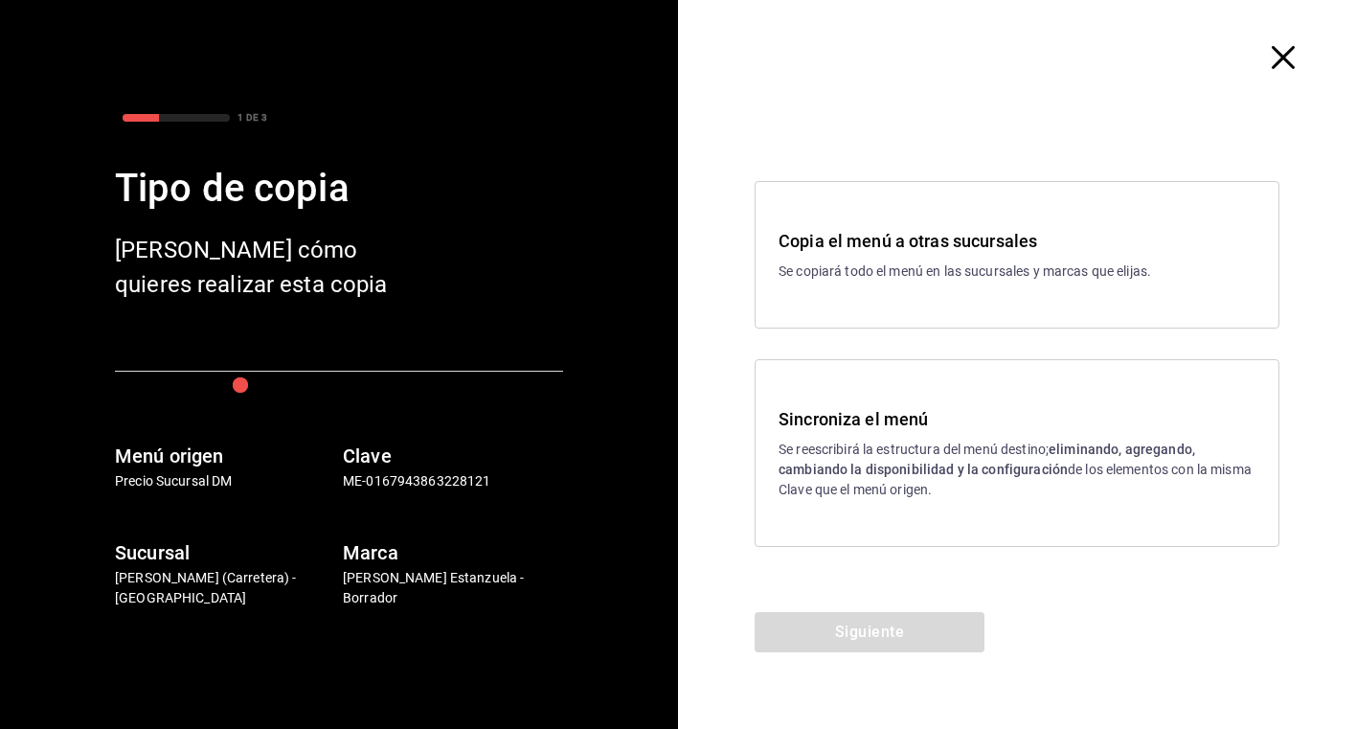
click at [921, 427] on h3 "Sincroniza el menú" at bounding box center [1016, 419] width 477 height 26
click at [894, 640] on button "Siguiente" at bounding box center [869, 632] width 230 height 40
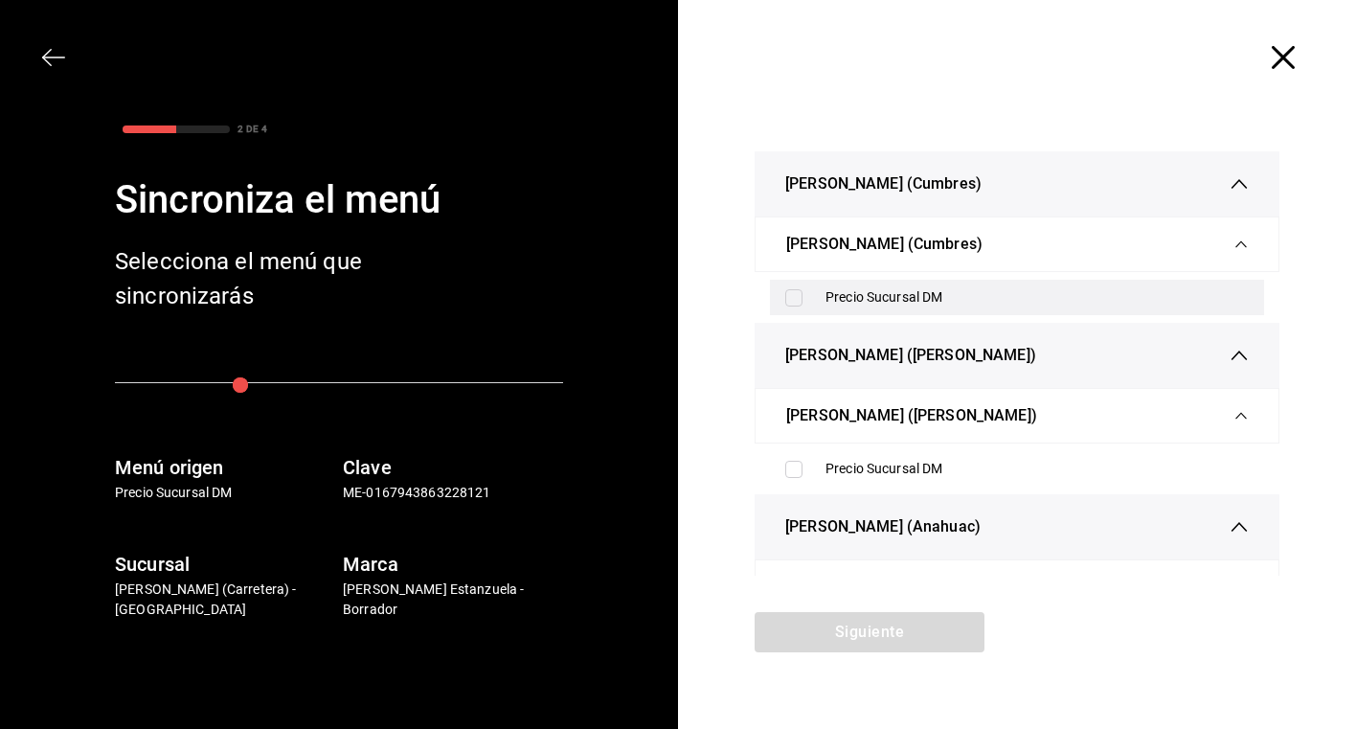
click at [793, 284] on div "Precio Sucursal DM" at bounding box center [1017, 297] width 494 height 35
checkbox input "true"
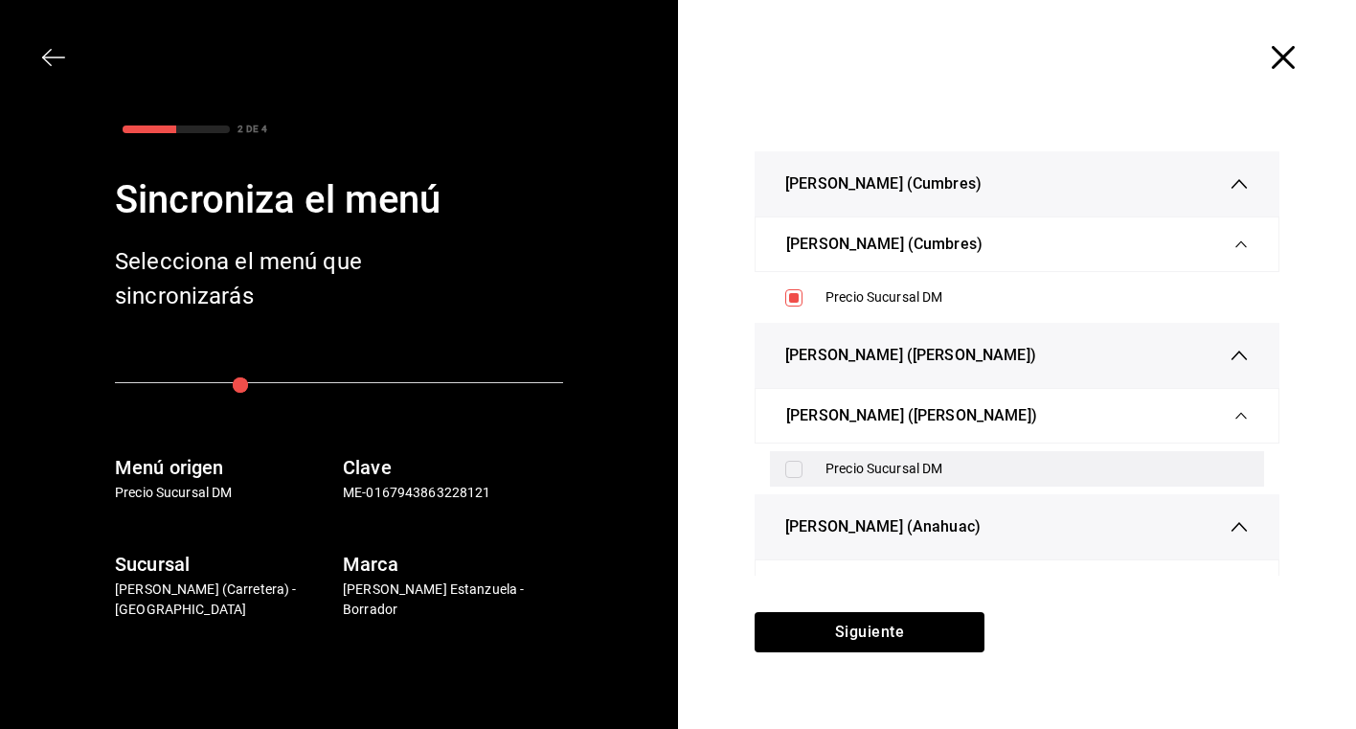
click at [795, 457] on div "Precio Sucursal DM" at bounding box center [1017, 468] width 494 height 35
checkbox input "true"
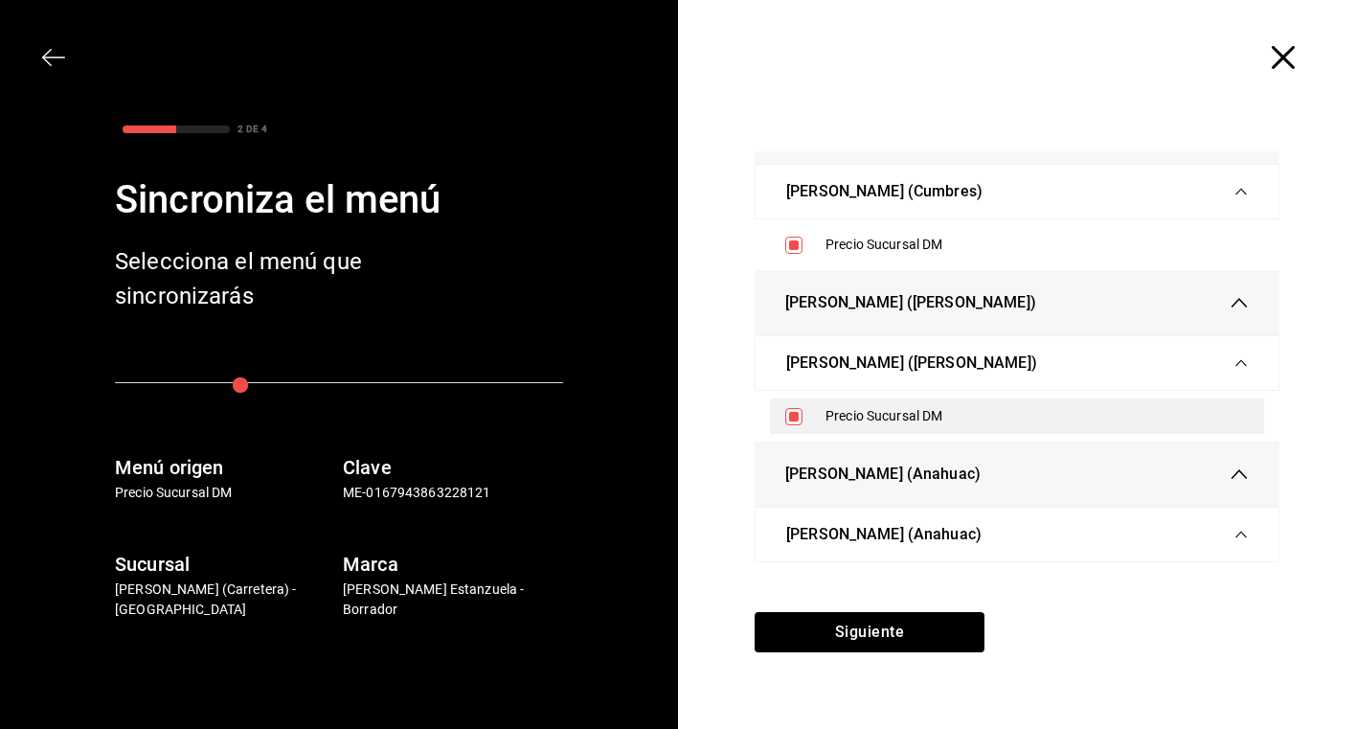
scroll to position [82, 0]
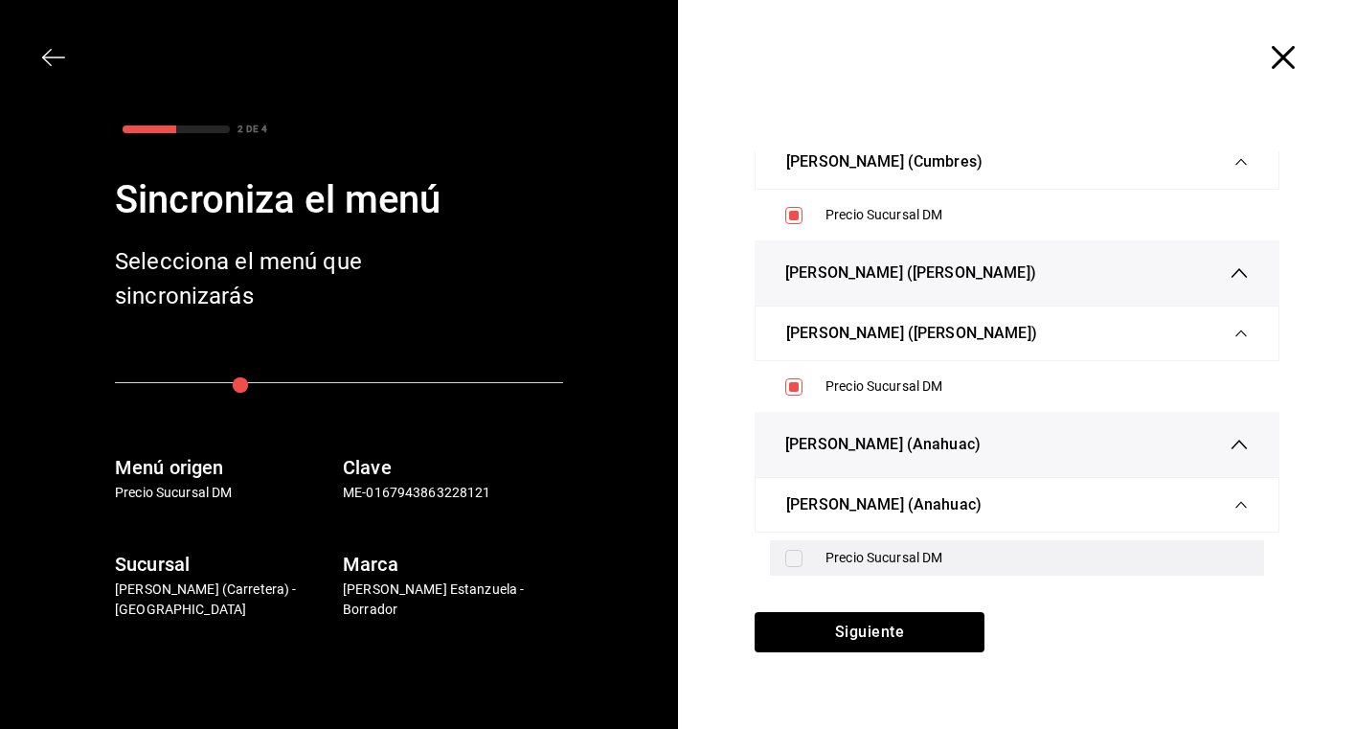
click at [797, 550] on div "Precio Sucursal DM" at bounding box center [1017, 557] width 494 height 35
checkbox input "true"
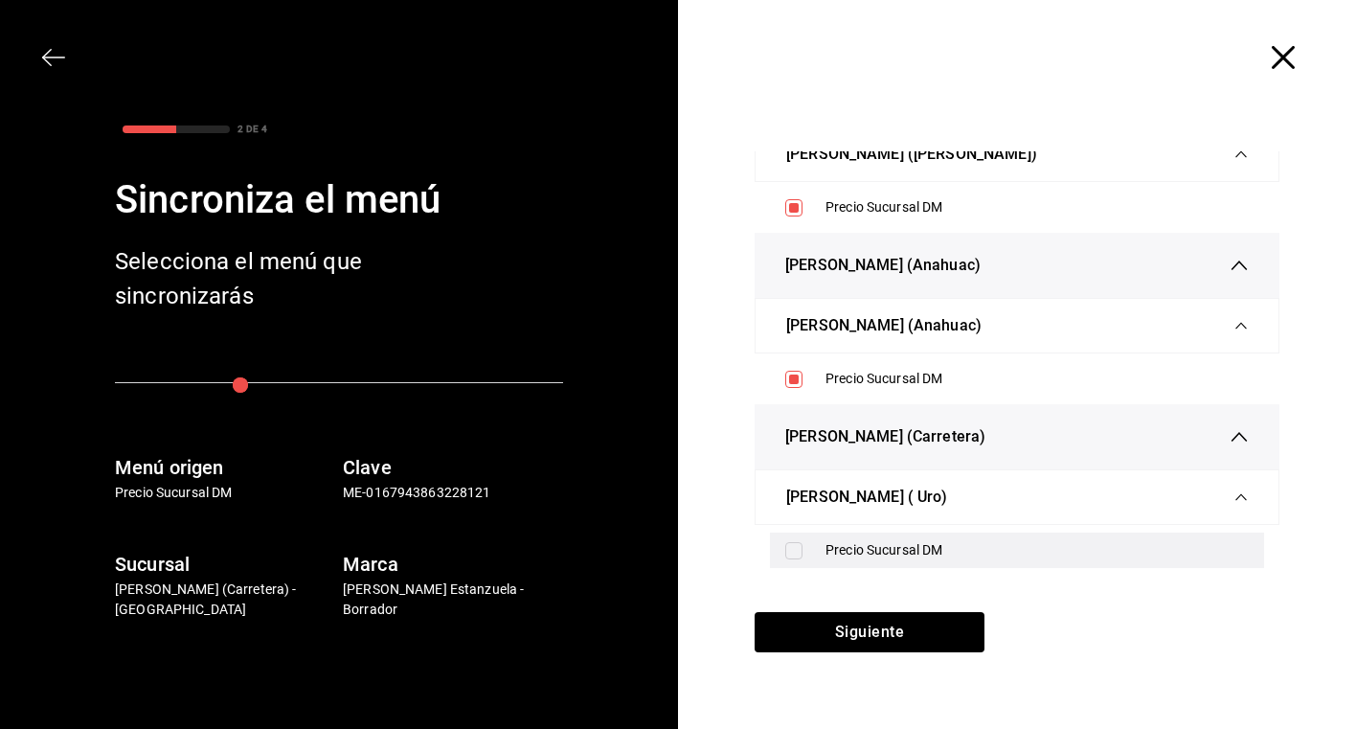
click at [797, 546] on input "checkbox" at bounding box center [793, 550] width 17 height 17
checkbox input "true"
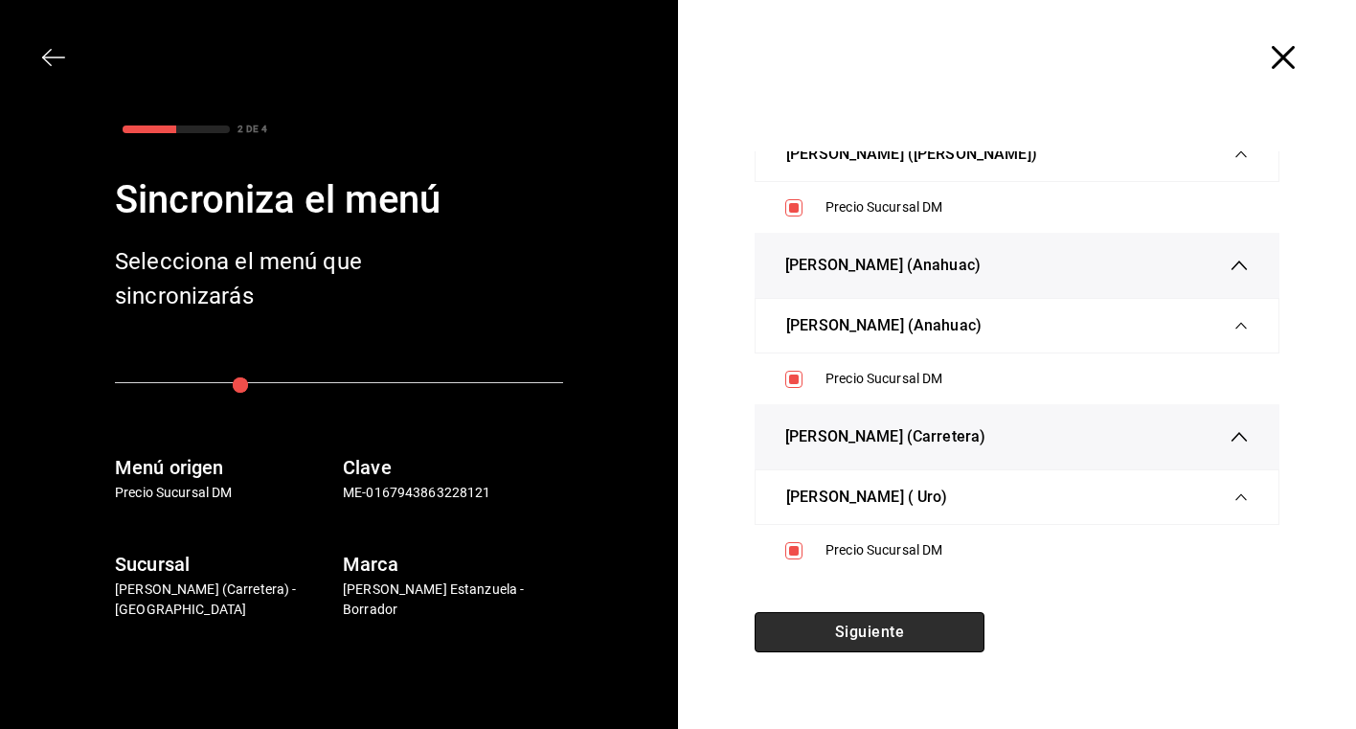
click at [830, 631] on button "Siguiente" at bounding box center [869, 632] width 230 height 40
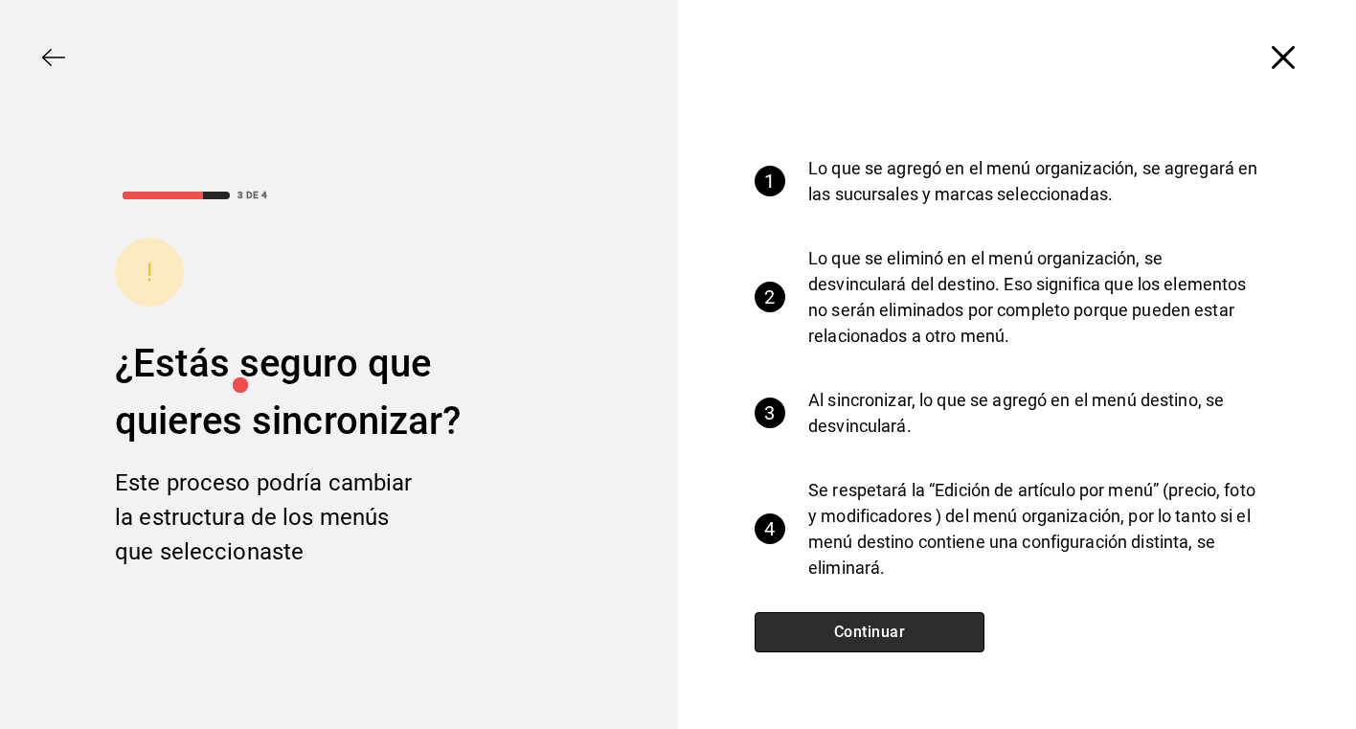
click at [830, 631] on button "Continuar" at bounding box center [869, 632] width 230 height 40
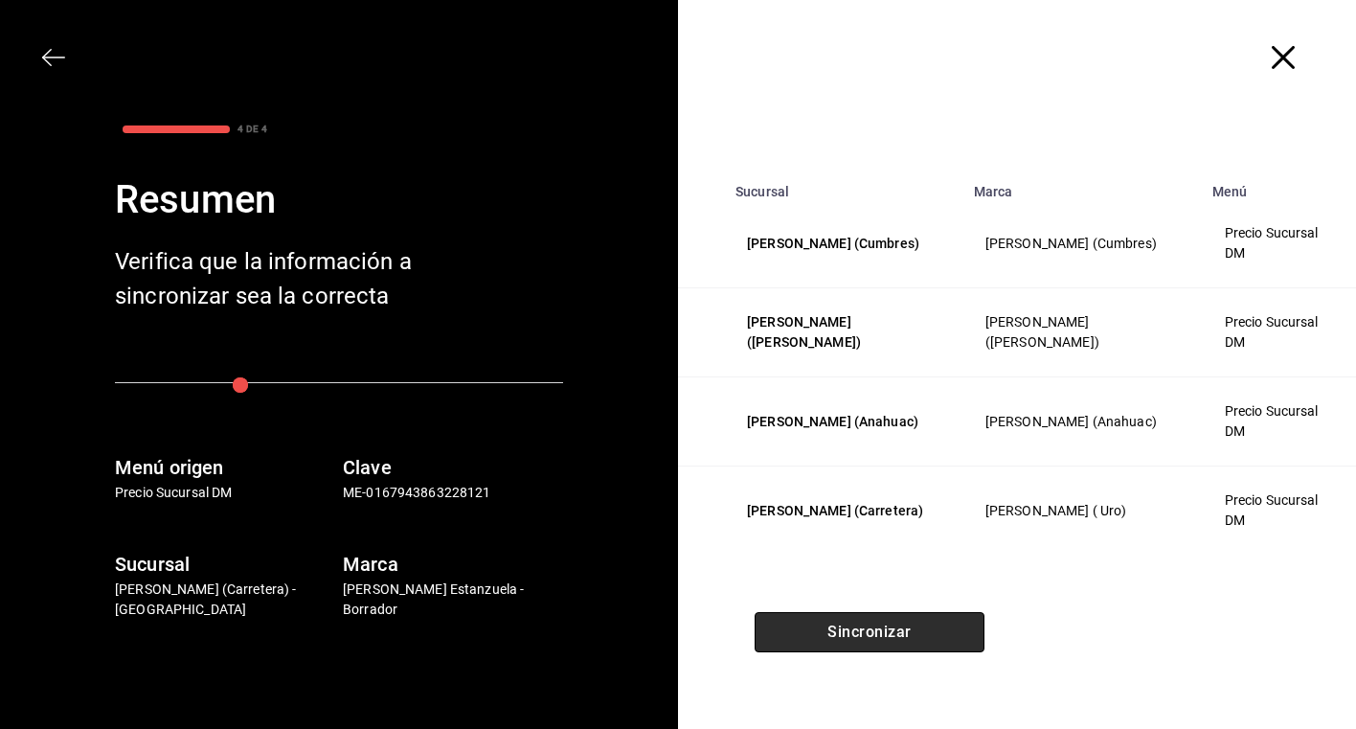
click at [830, 631] on button "Sincronizar" at bounding box center [869, 632] width 230 height 40
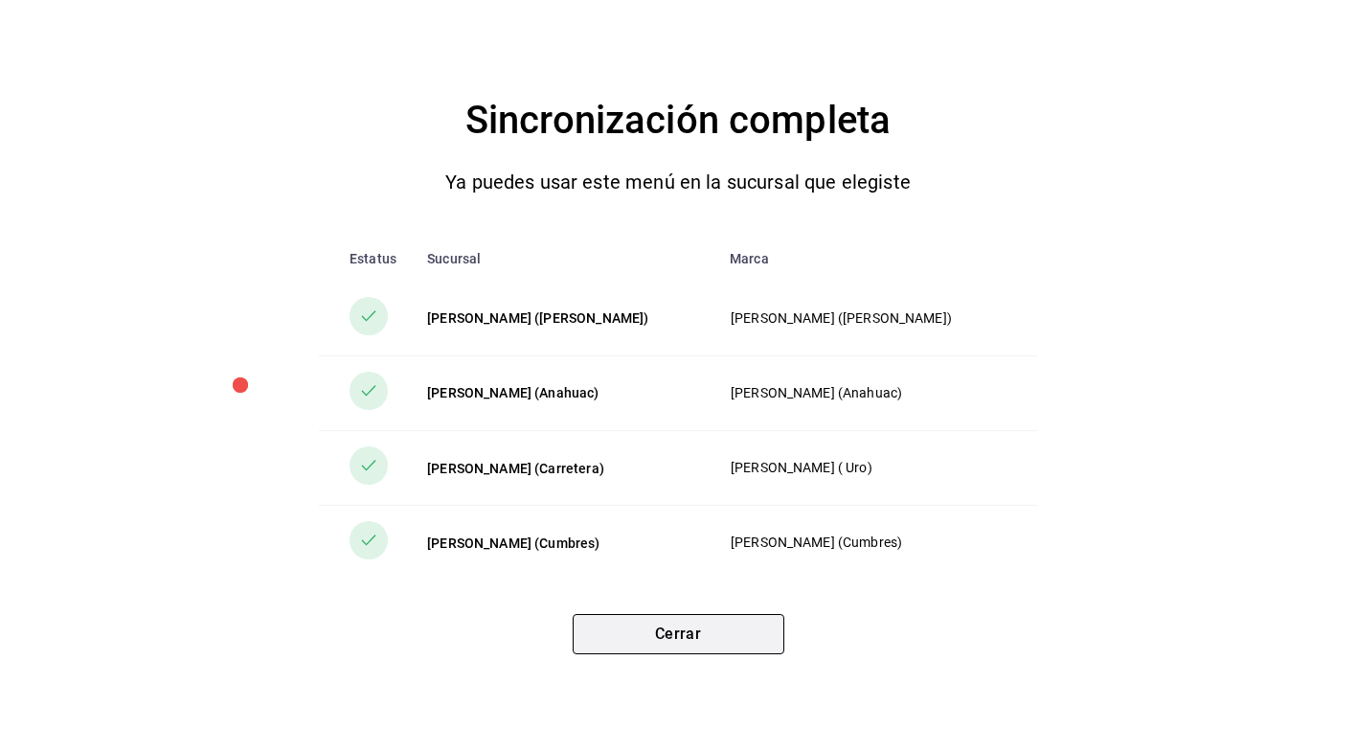
click at [684, 623] on button "Cerrar" at bounding box center [679, 634] width 212 height 40
